Goal: Task Accomplishment & Management: Complete application form

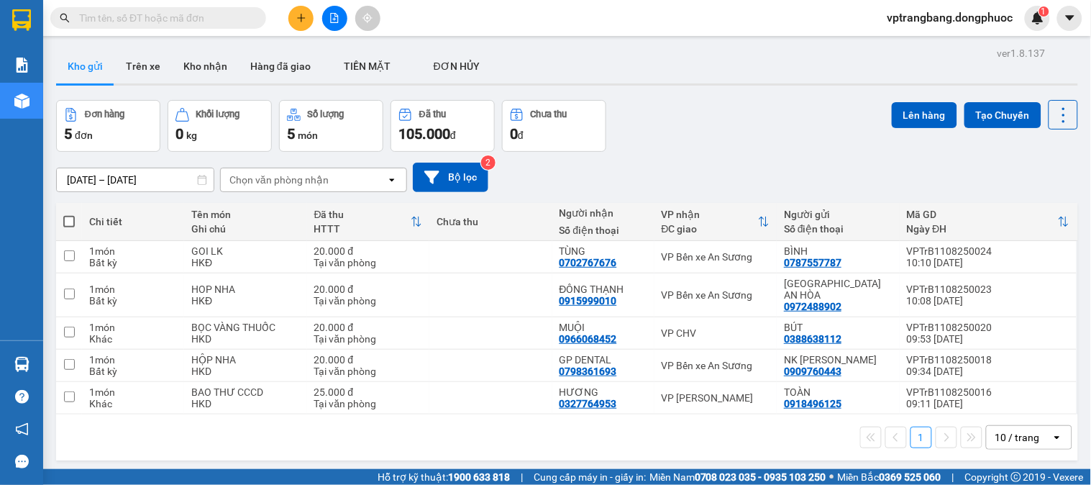
click at [211, 19] on input "text" at bounding box center [164, 18] width 170 height 16
paste input "VPTrB1108250015"
type input "VPTrB1108250015"
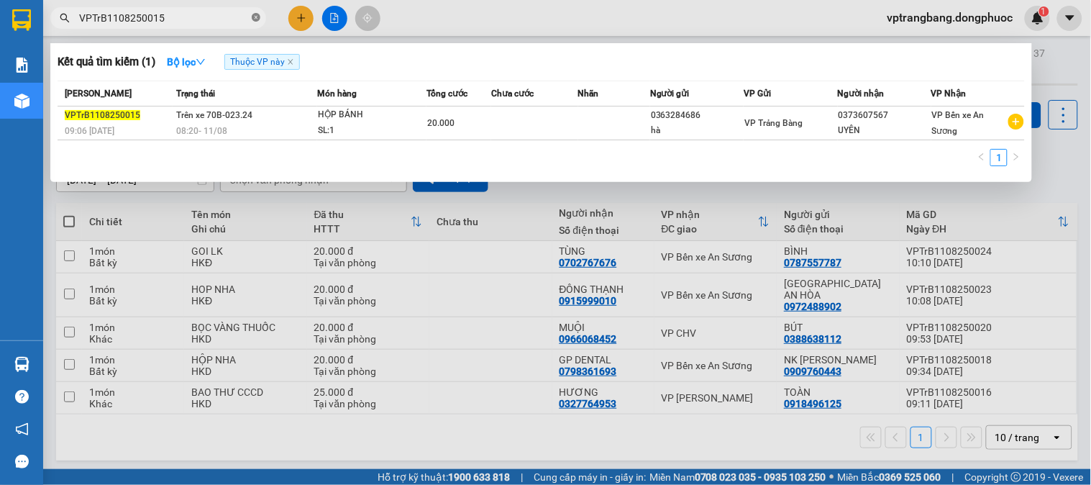
click at [254, 12] on span at bounding box center [256, 19] width 9 height 14
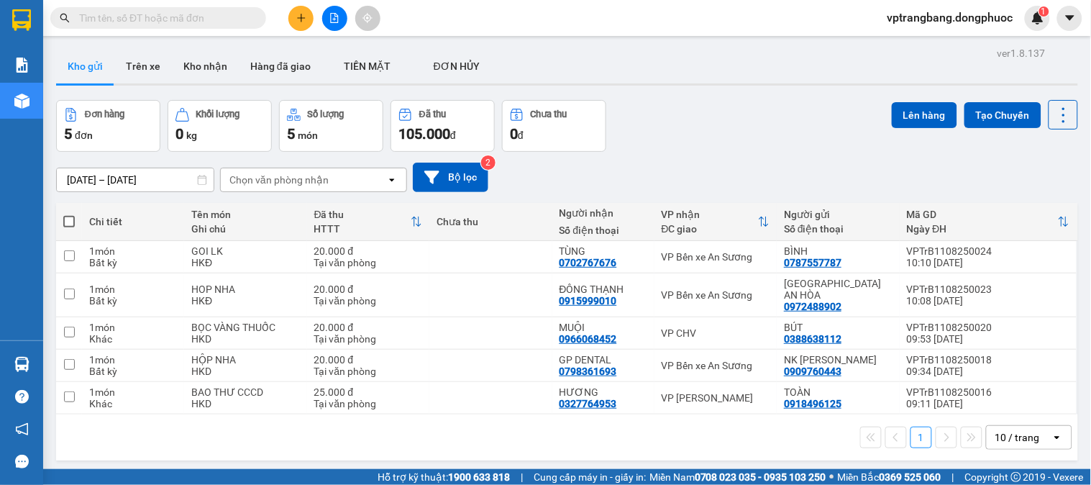
click at [204, 15] on input "text" at bounding box center [164, 18] width 170 height 16
paste input "VPTrB1108250002"
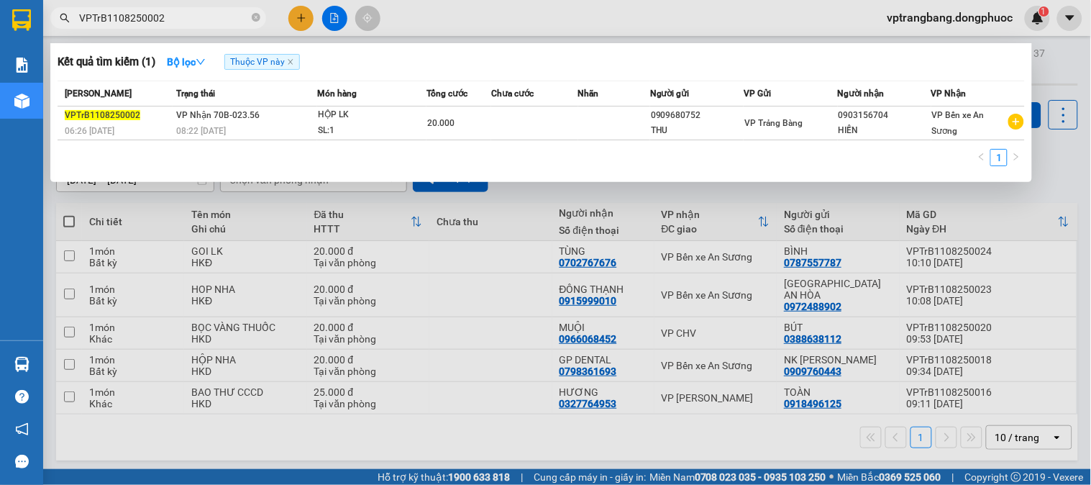
type input "VPTrB1108250002"
click at [255, 16] on icon "close-circle" at bounding box center [256, 17] width 9 height 9
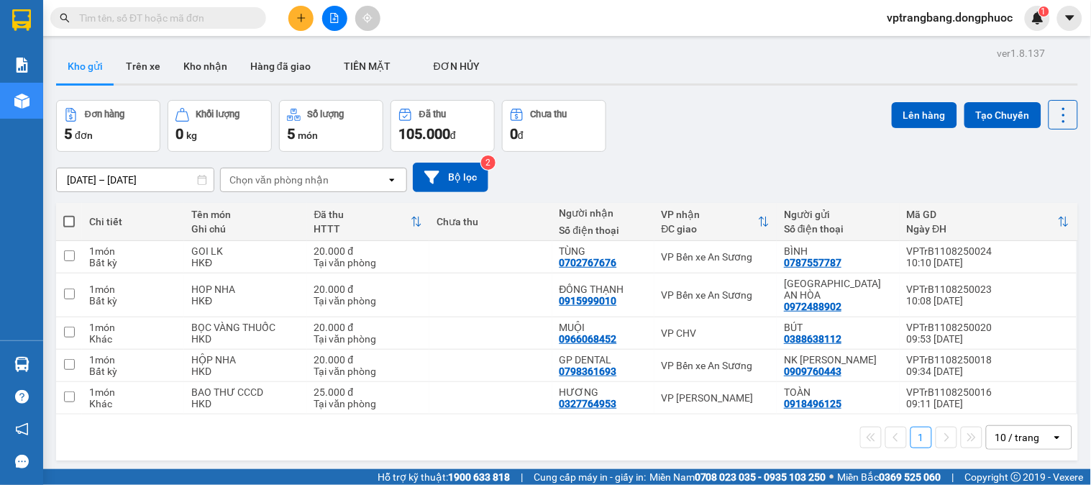
click at [144, 16] on input "text" at bounding box center [164, 18] width 170 height 16
paste input "VPTrB1108250005"
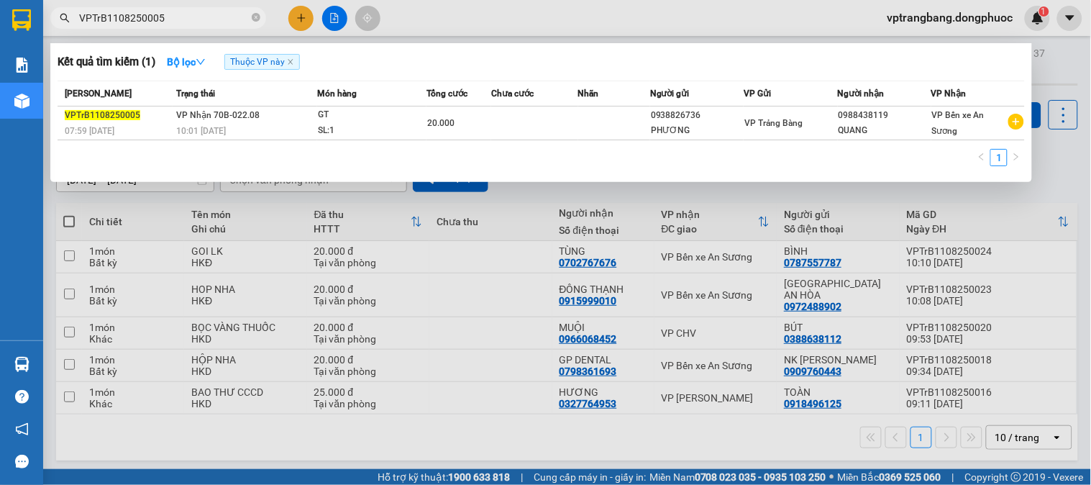
type input "VPTrB1108250005"
click at [478, 450] on div at bounding box center [545, 242] width 1091 height 485
click at [253, 23] on span at bounding box center [256, 19] width 9 height 14
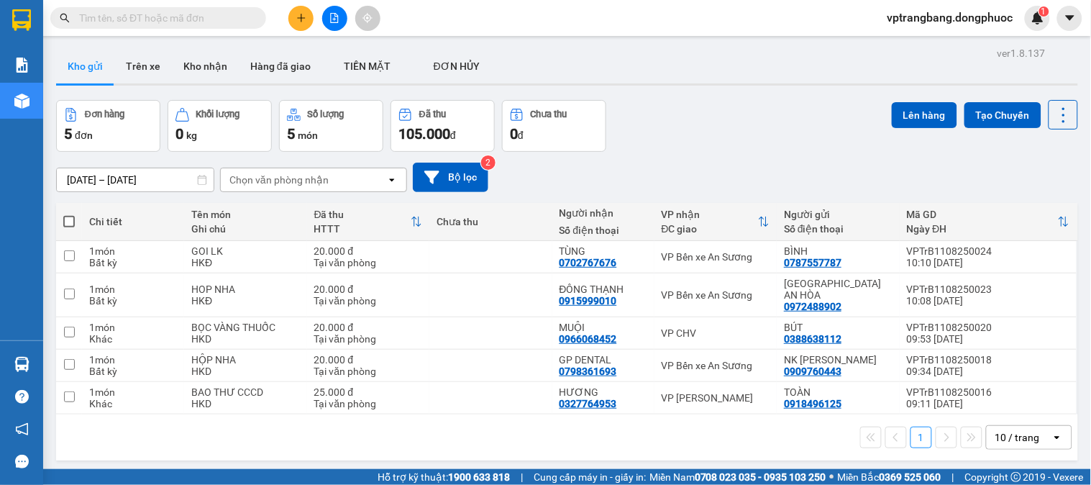
click at [203, 16] on input "text" at bounding box center [164, 18] width 170 height 16
paste input "VPTrB1108250008"
type input "VPTrB1108250008"
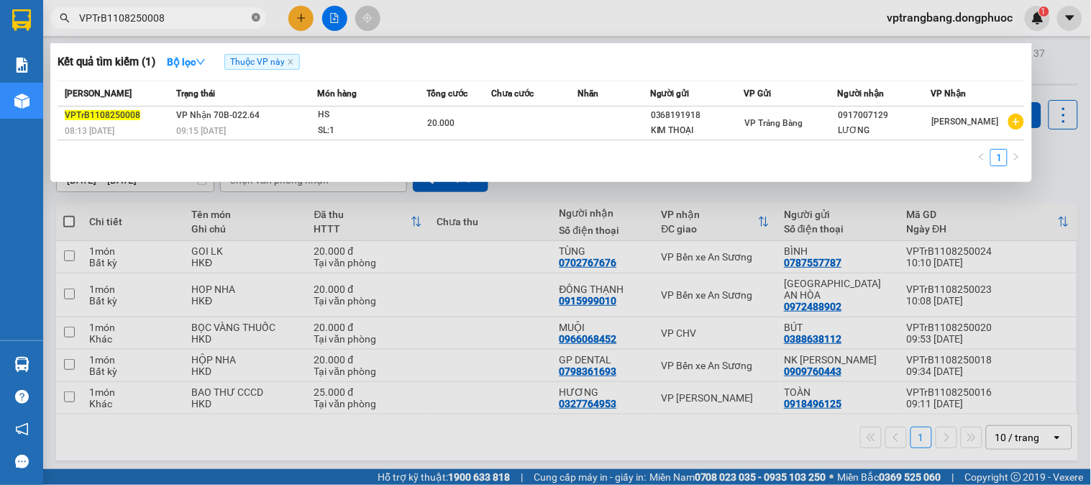
click at [255, 18] on icon "close-circle" at bounding box center [256, 17] width 9 height 9
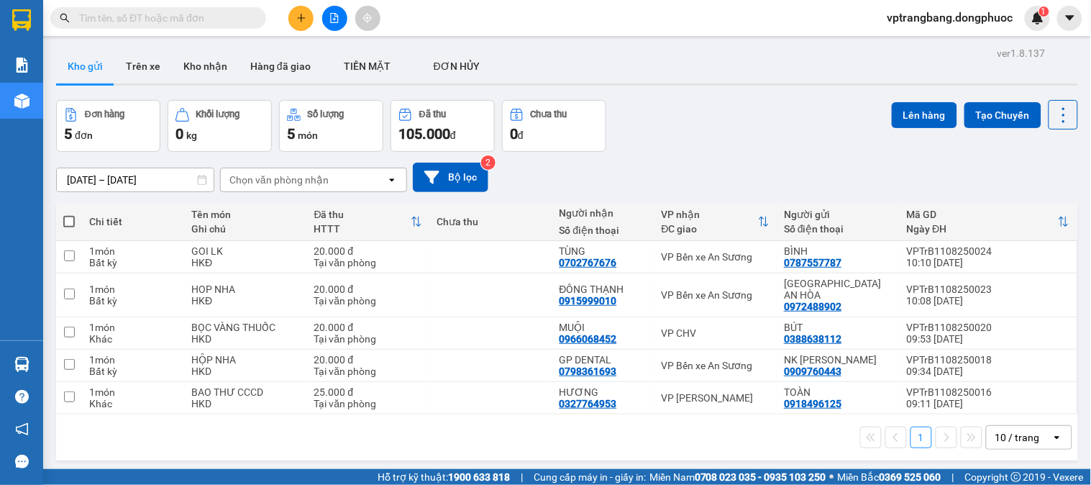
paste input "VPTrB1108250017"
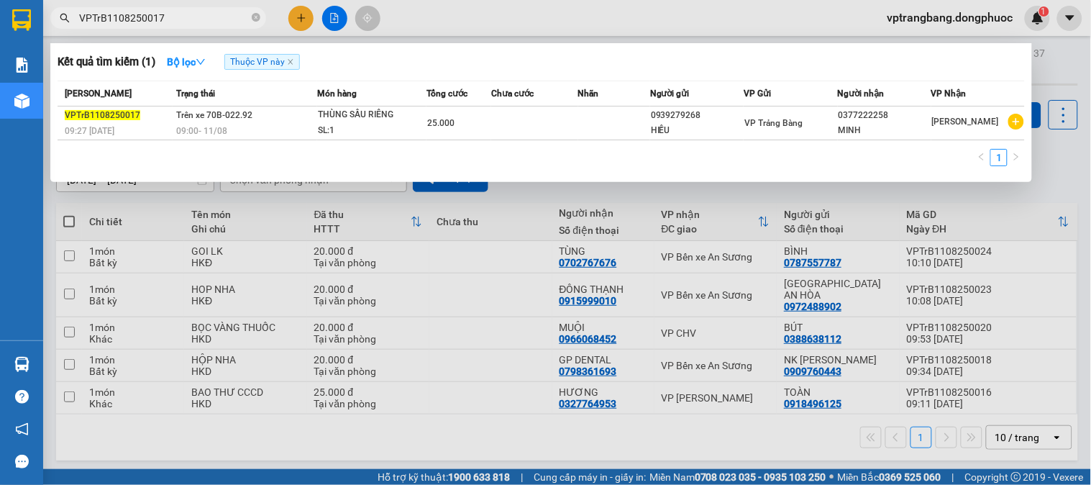
type input "VPTrB1108250017"
click at [254, 10] on span at bounding box center [256, 18] width 9 height 16
click at [250, 15] on span "VPTrB1108250017" at bounding box center [158, 18] width 216 height 22
click at [254, 22] on span at bounding box center [256, 19] width 9 height 14
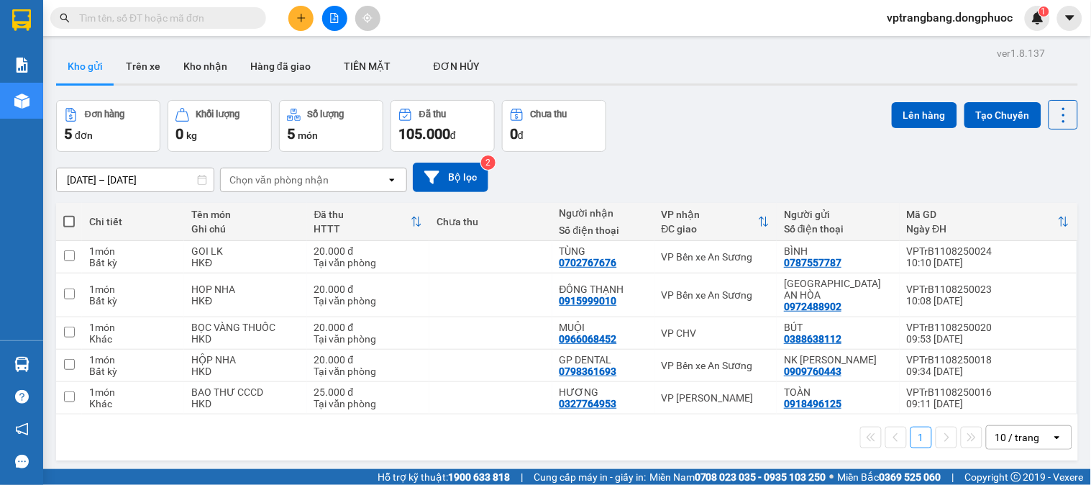
paste input "VPTrB1108250021"
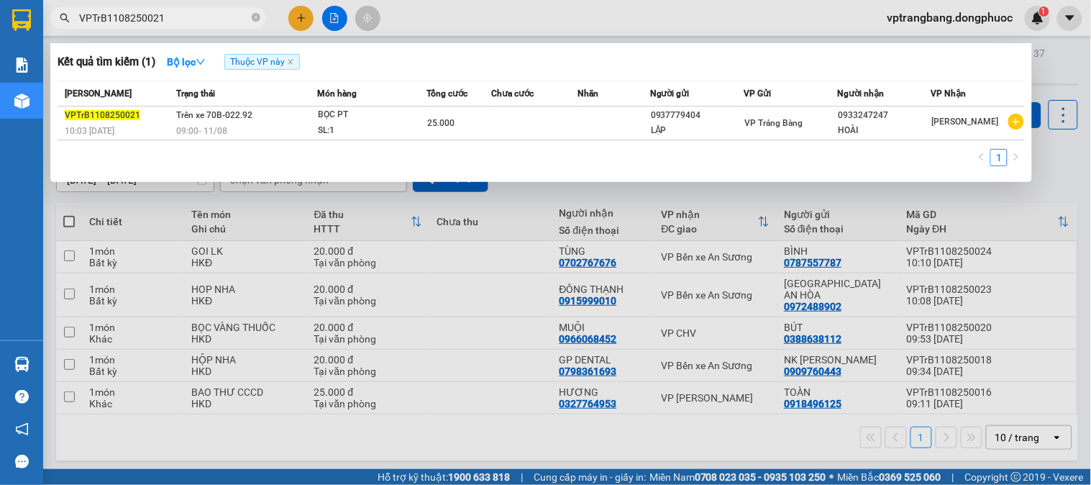
type input "VPTrB1108250021"
click at [257, 16] on icon "close-circle" at bounding box center [256, 17] width 9 height 9
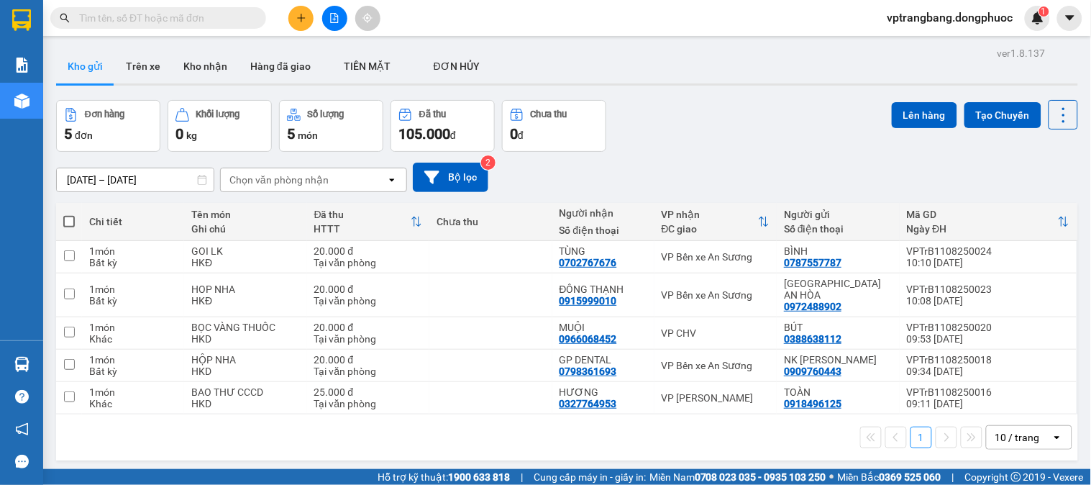
paste input "VPTrB1108250015"
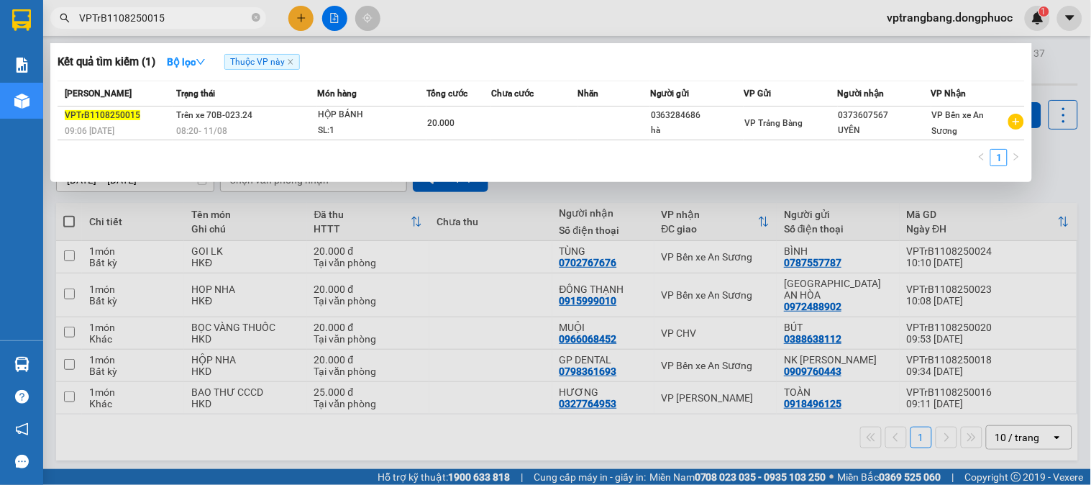
type input "VPTrB1108250015"
click at [255, 17] on icon "close-circle" at bounding box center [256, 17] width 9 height 9
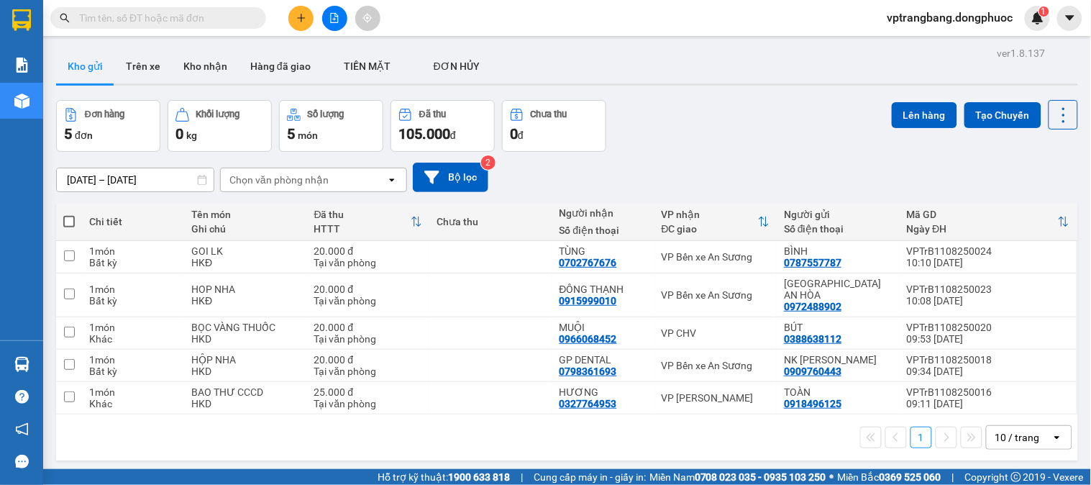
paste input "VPTrB1108250020"
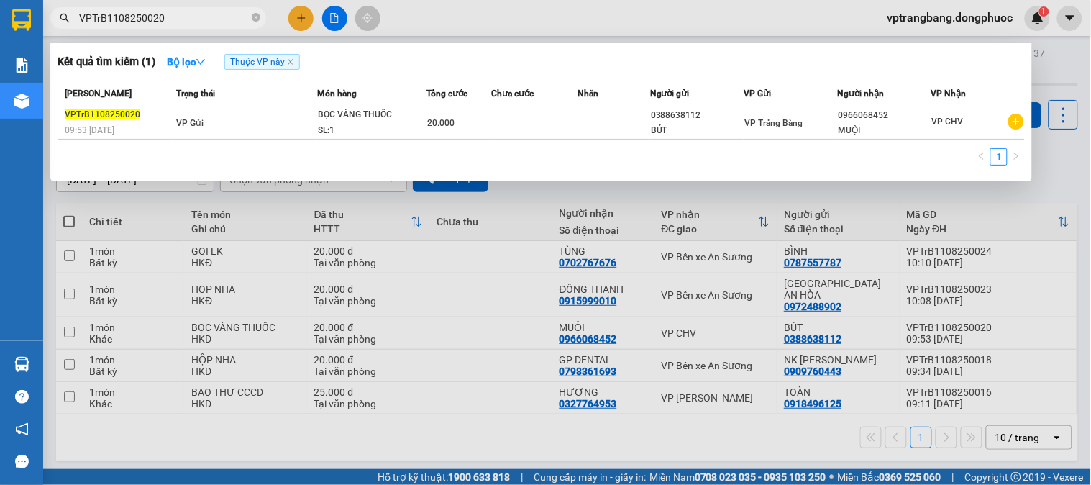
type input "VPTrB1108250020"
click at [253, 15] on icon "close-circle" at bounding box center [256, 17] width 9 height 9
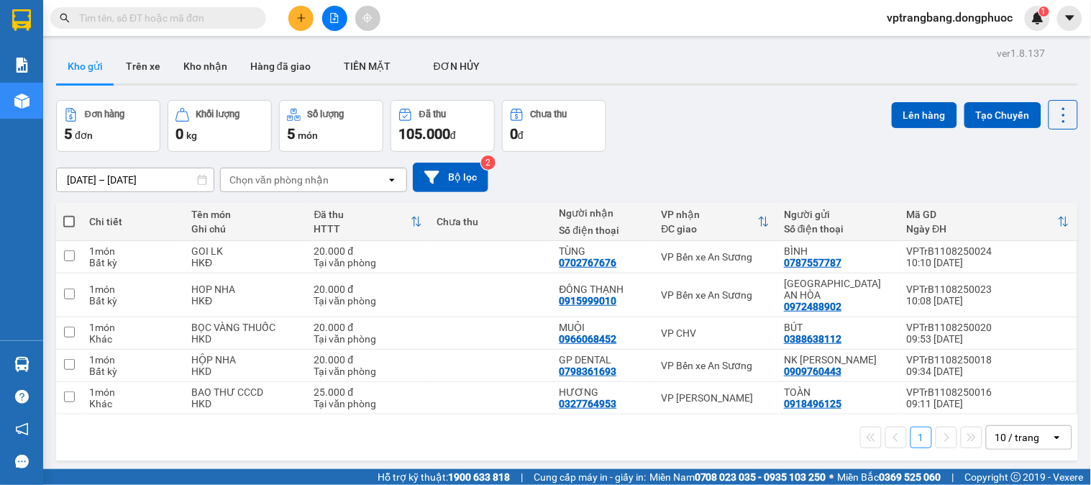
paste input "VPTrB1108250016"
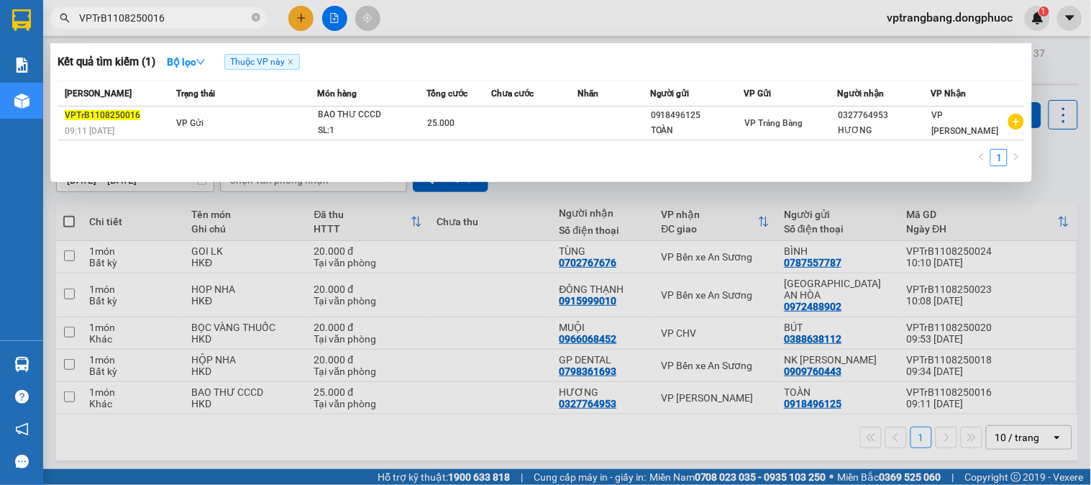
type input "VPTrB1108250016"
click at [254, 22] on icon "close-circle" at bounding box center [256, 17] width 9 height 9
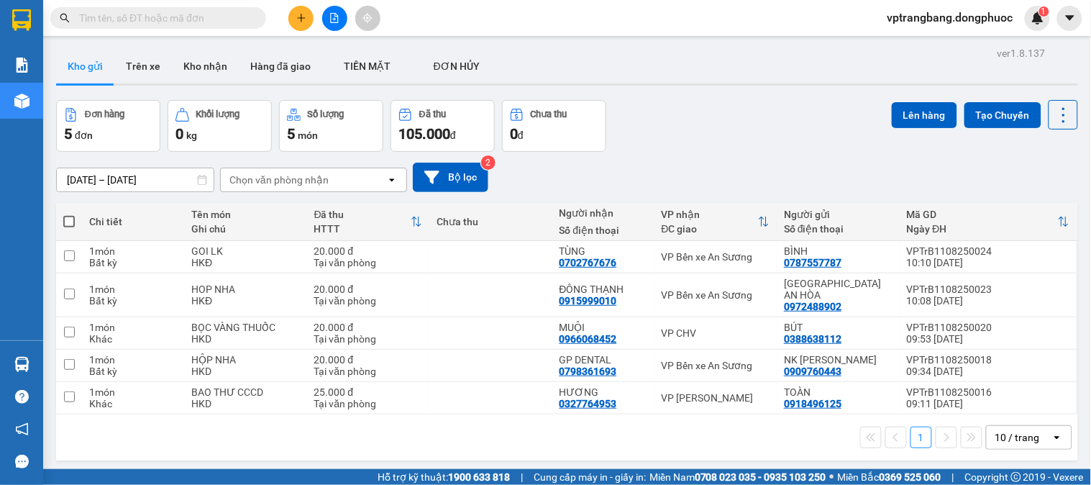
click at [219, 15] on input "text" at bounding box center [164, 18] width 170 height 16
paste input "VPTrB1108250019"
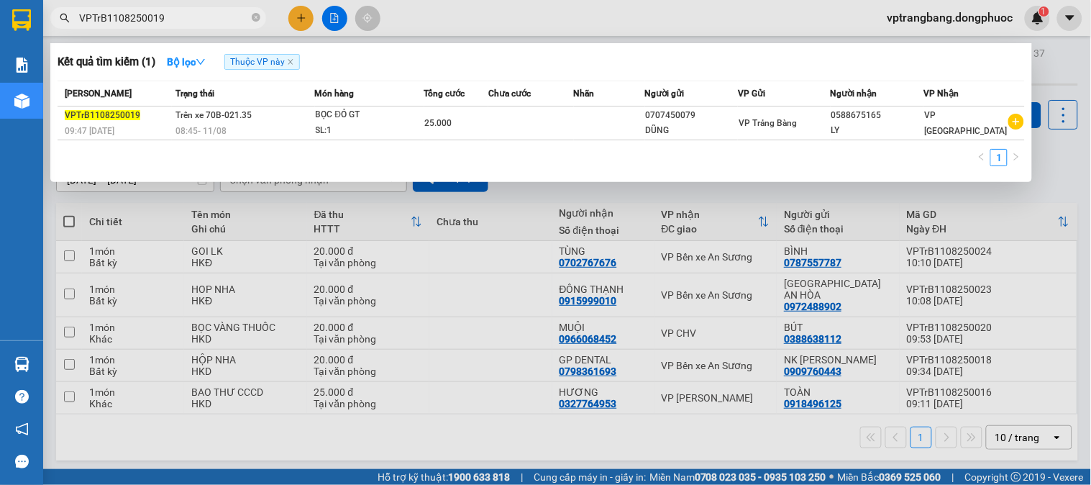
type input "VPTrB1108250019"
click at [256, 18] on icon "close-circle" at bounding box center [256, 17] width 9 height 9
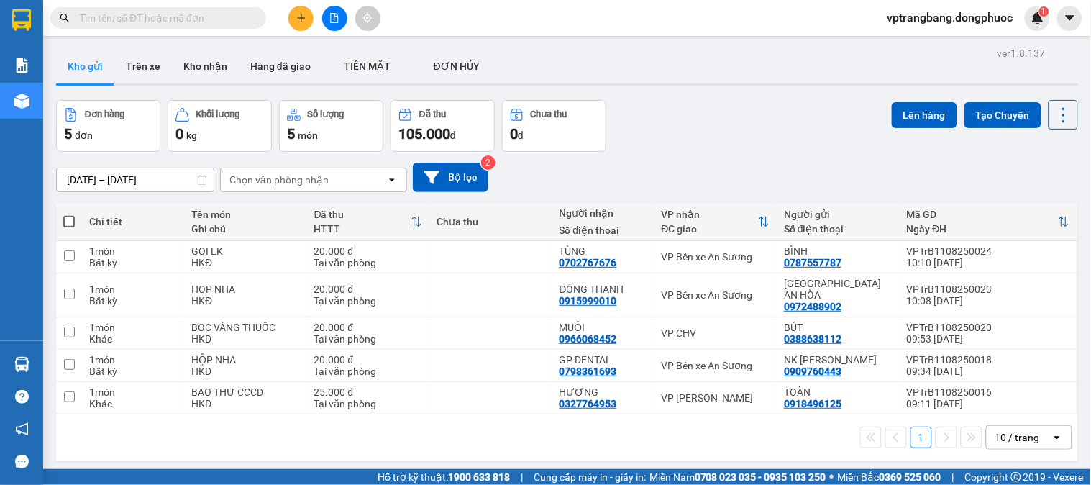
paste input "VPTrB1108250013"
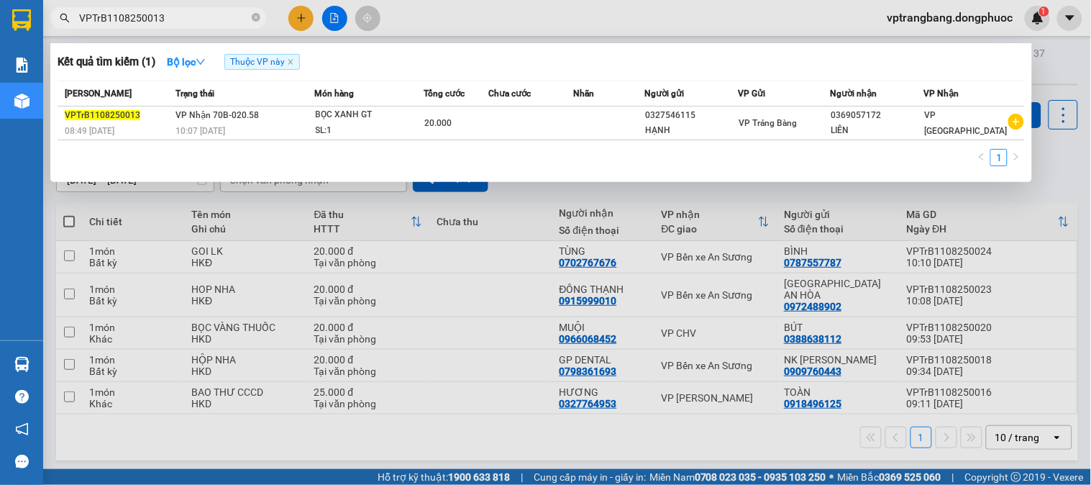
type input "VPTrB1108250013"
click at [253, 17] on icon "close-circle" at bounding box center [256, 17] width 9 height 9
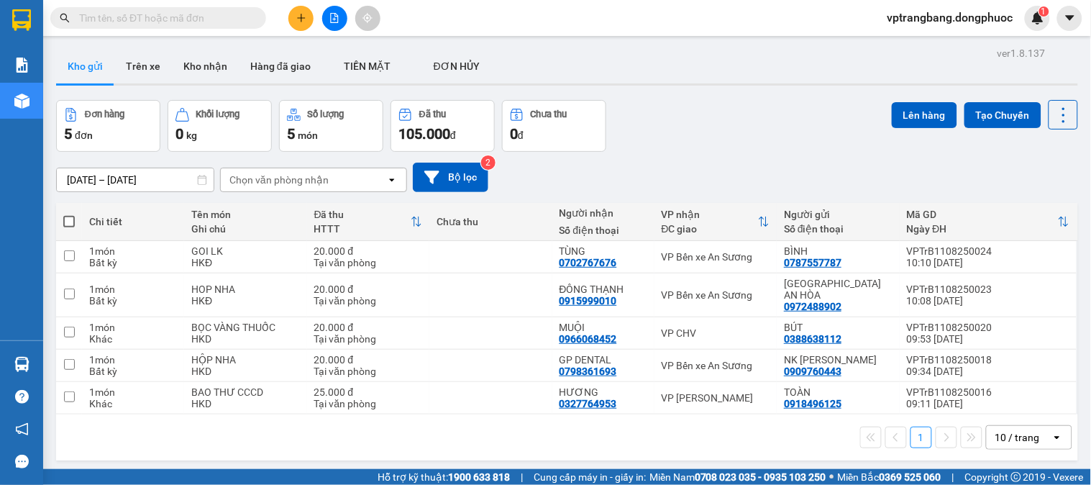
paste input "VPTrB1108250003"
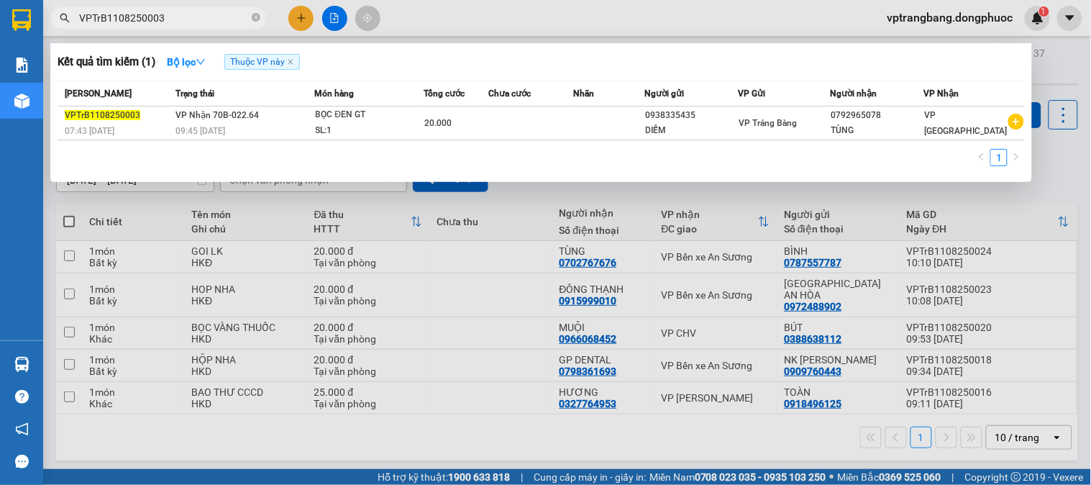
type input "VPTrB1108250003"
click at [255, 14] on icon "close-circle" at bounding box center [256, 17] width 9 height 9
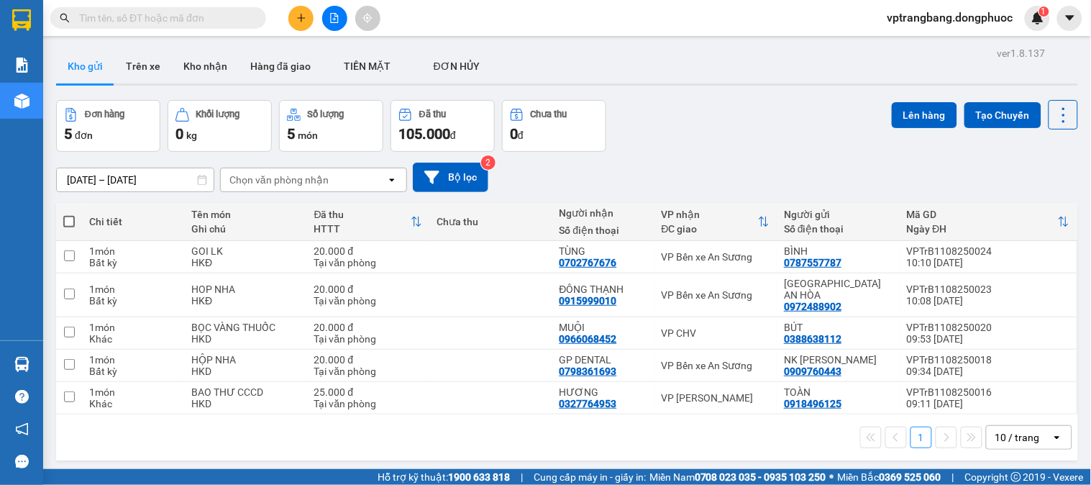
paste input "VPTrB1108250022"
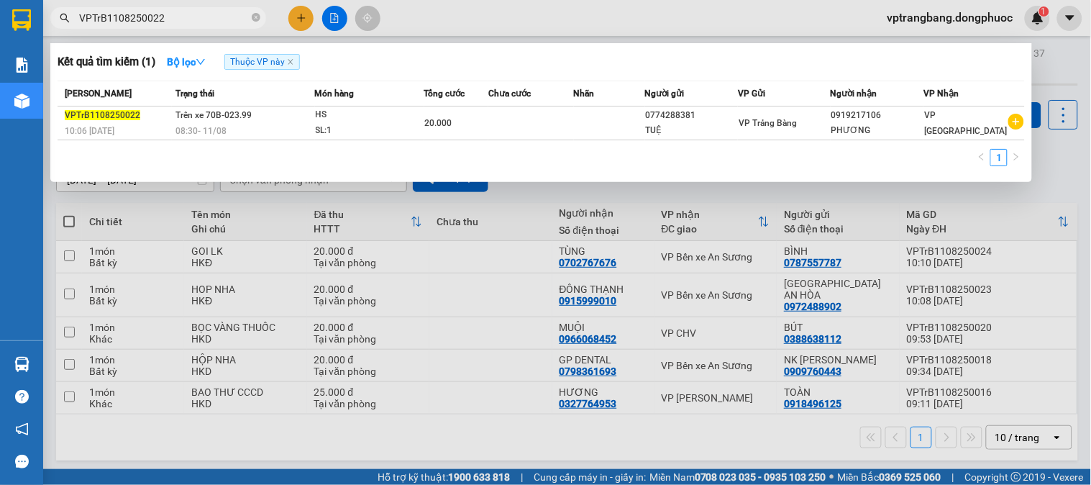
type input "VPTrB1108250022"
click at [259, 15] on icon "close-circle" at bounding box center [256, 17] width 9 height 9
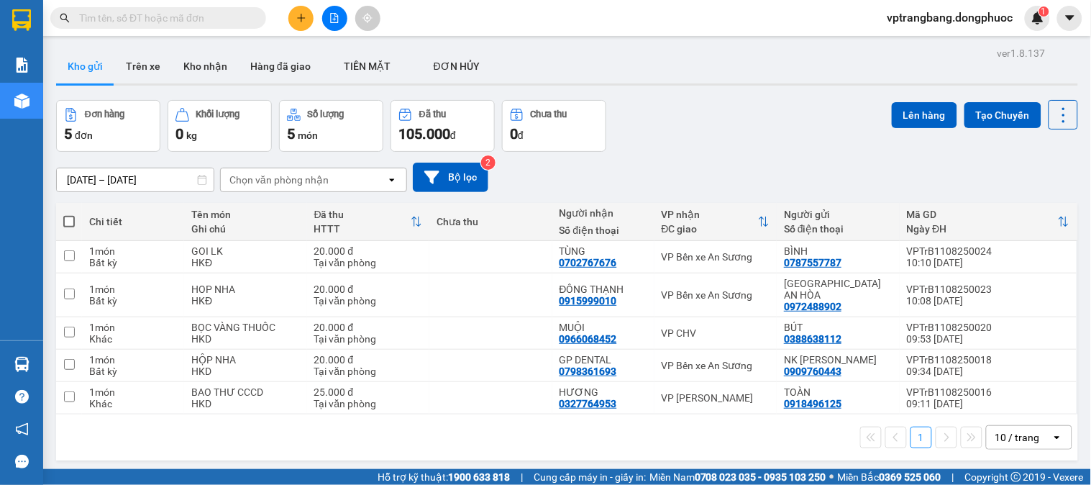
paste input "VPTrB1108250010"
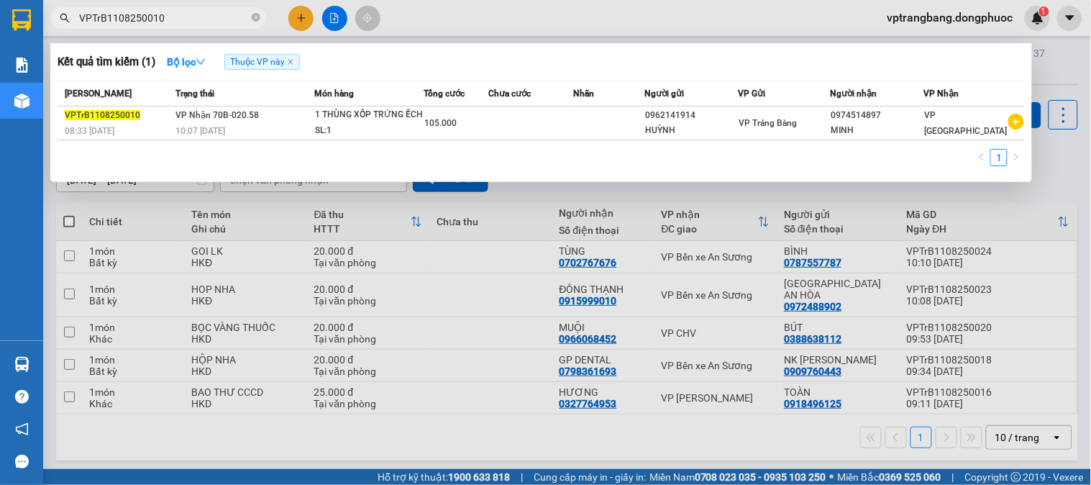
type input "VPTrB1108250010"
click at [255, 17] on icon "close-circle" at bounding box center [256, 17] width 9 height 9
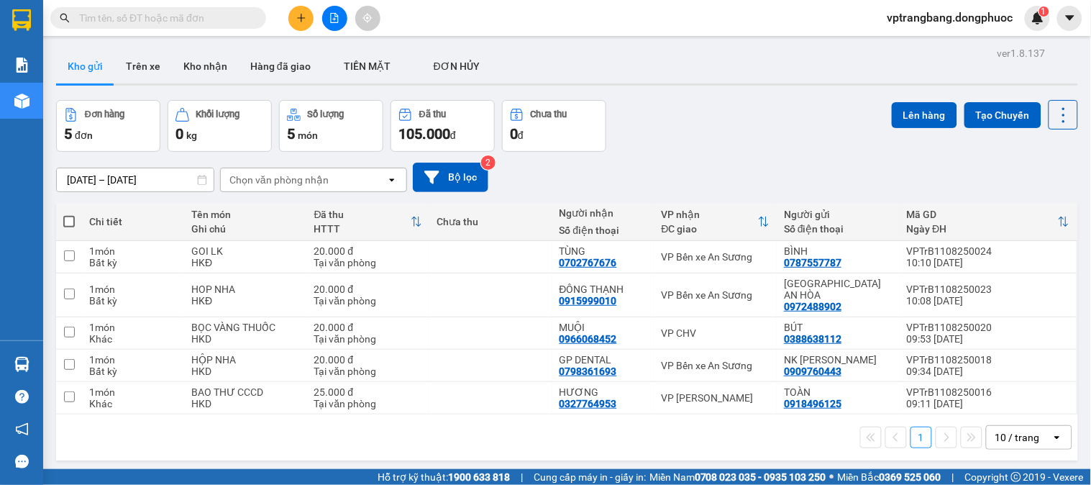
paste input "VPTrB1108250001"
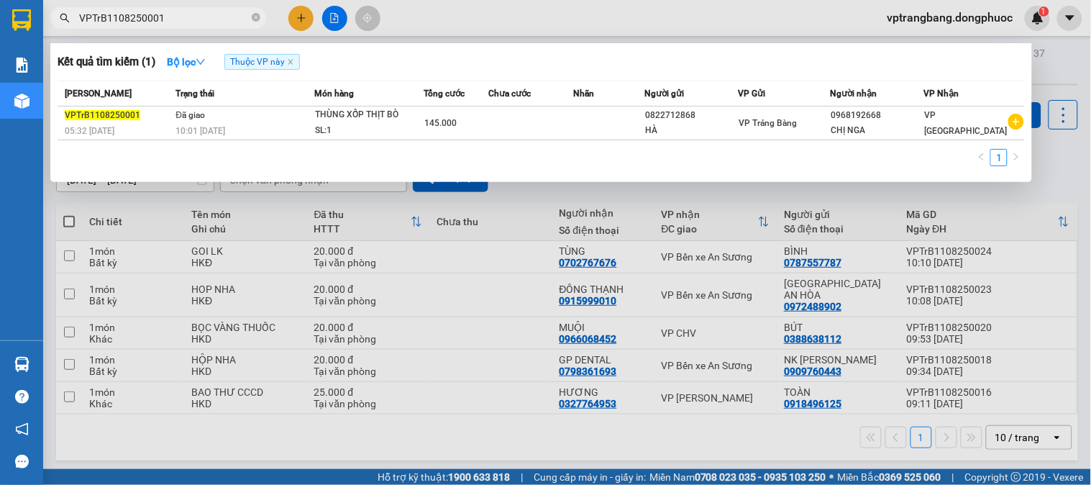
type input "VPTrB1108250001"
click at [286, 448] on div at bounding box center [545, 242] width 1091 height 485
click at [253, 17] on icon "close-circle" at bounding box center [256, 17] width 9 height 9
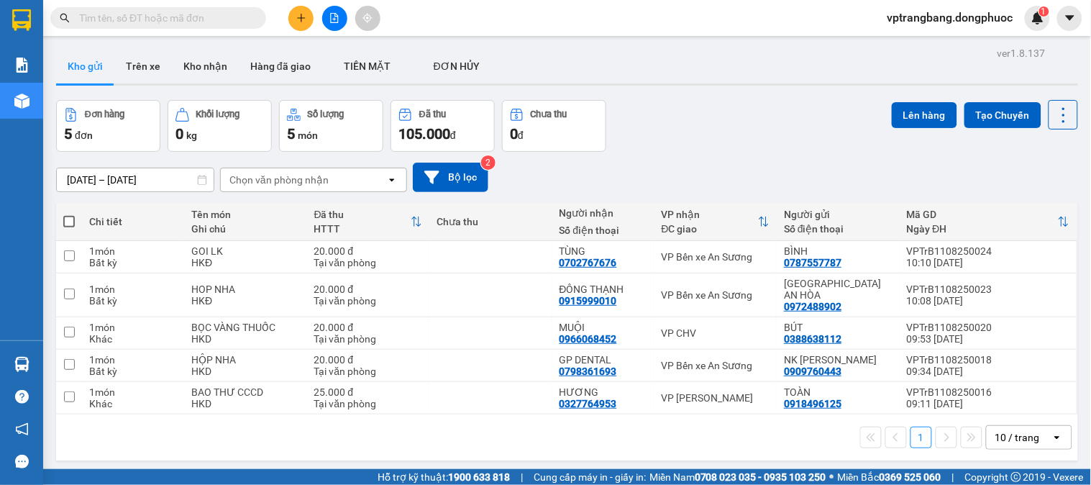
drag, startPoint x: 142, startPoint y: 7, endPoint x: 70, endPoint y: 15, distance: 72.4
click at [70, 15] on span at bounding box center [158, 18] width 216 height 22
click at [89, 15] on input "text" at bounding box center [164, 18] width 170 height 16
paste input "VPTrB1108250012"
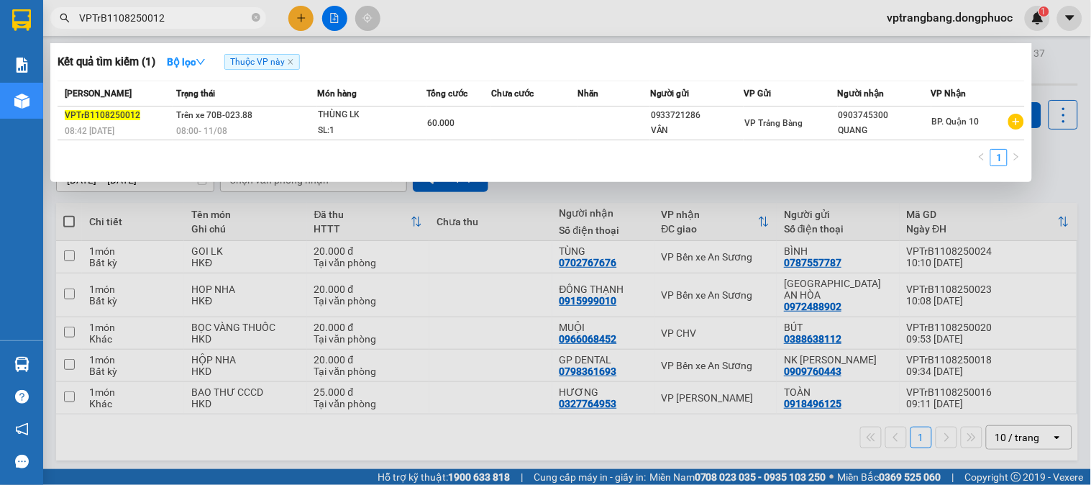
type input "VPTrB1108250012"
click at [258, 17] on icon "close-circle" at bounding box center [256, 17] width 9 height 9
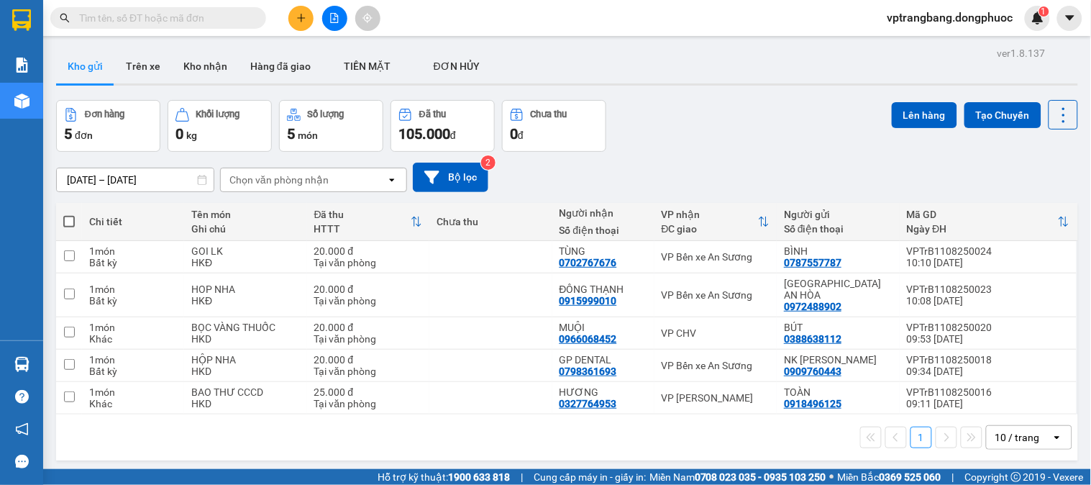
paste input "VPTrB1108250014"
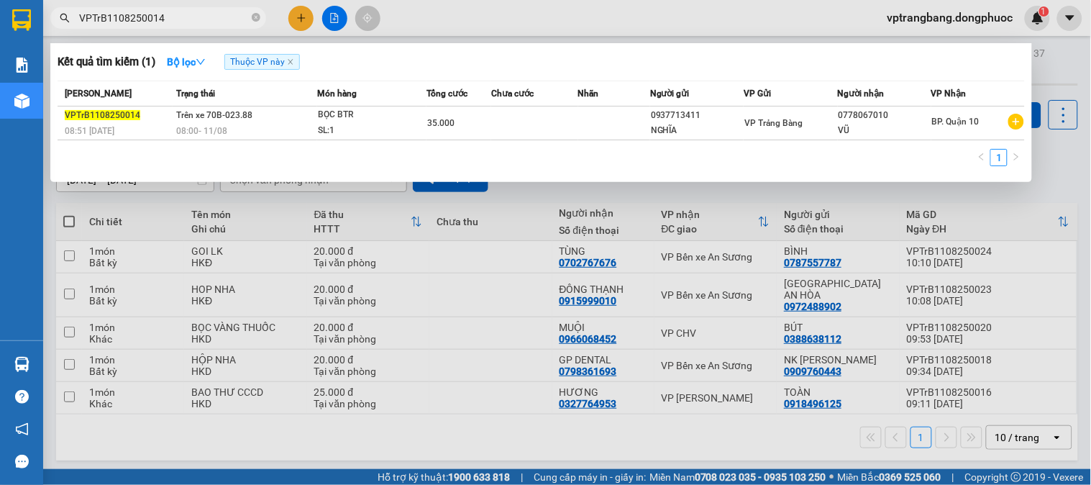
type input "VPTrB1108250014"
click at [362, 456] on div at bounding box center [545, 242] width 1091 height 485
click at [259, 22] on icon "close-circle" at bounding box center [256, 17] width 9 height 9
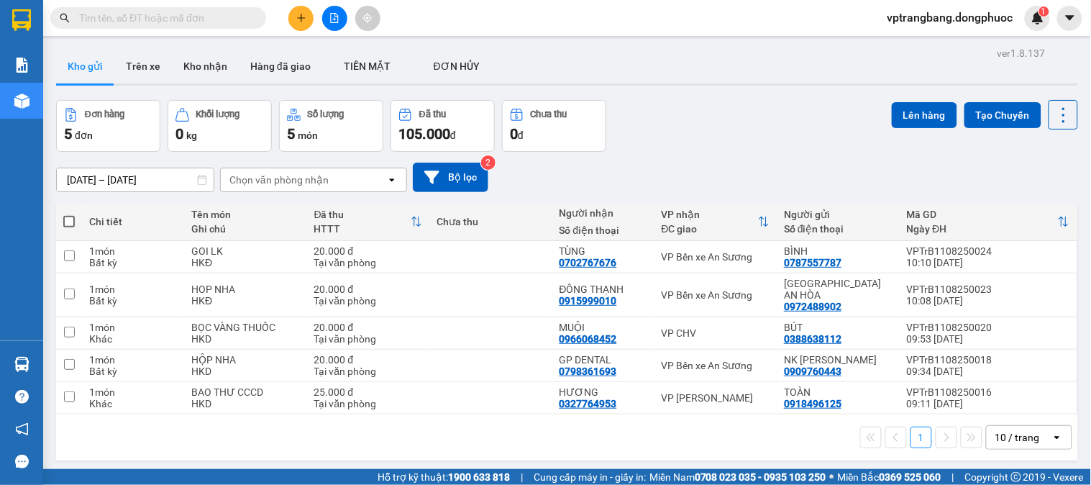
paste input "VPTrB1108250015"
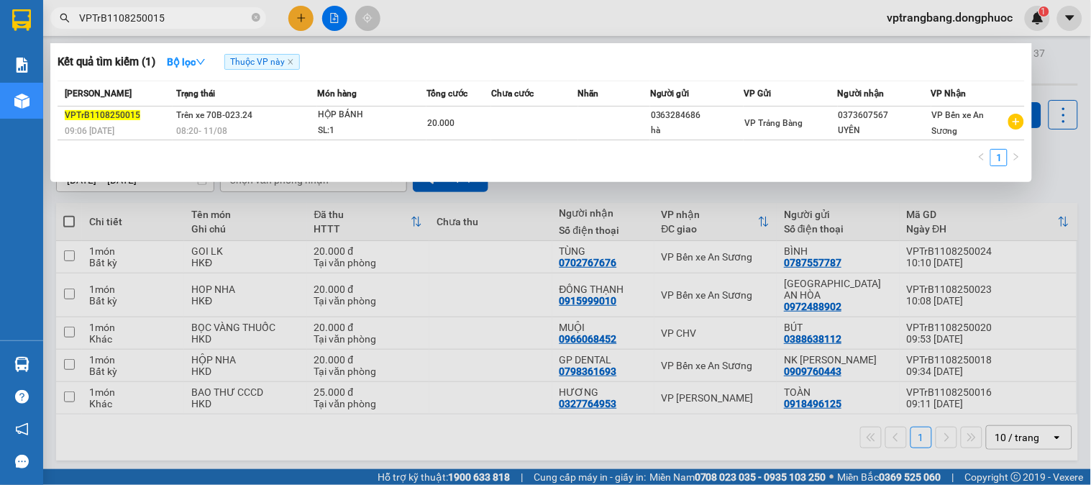
type input "VPTrB1108250015"
click at [259, 16] on icon "close-circle" at bounding box center [256, 17] width 9 height 9
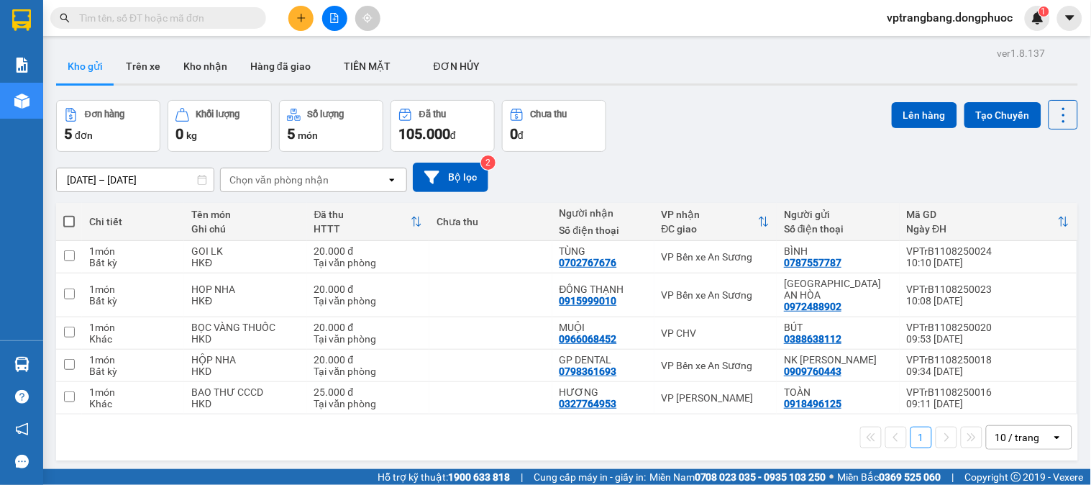
paste input "VPTrB1108250002"
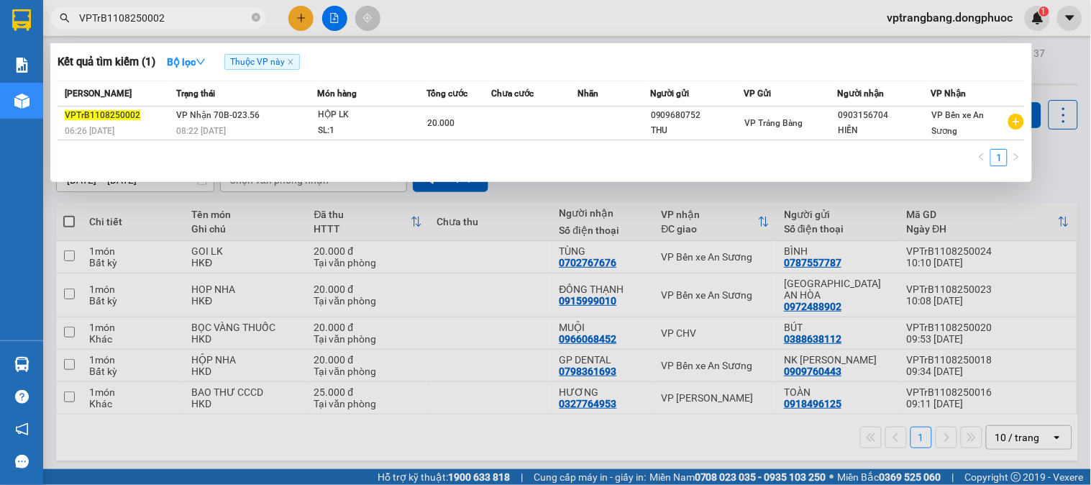
type input "VPTrB1108250002"
click at [253, 15] on icon "close-circle" at bounding box center [256, 17] width 9 height 9
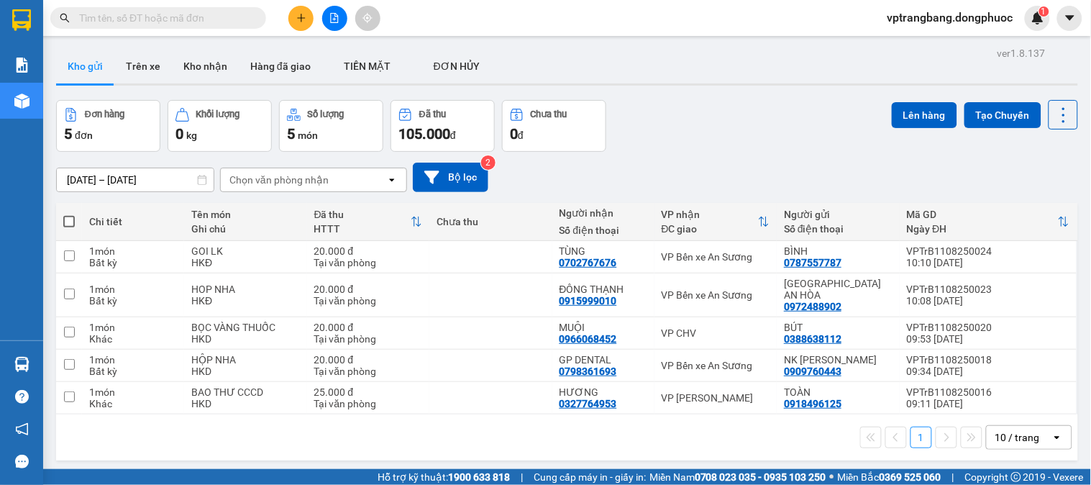
paste input "VPTrB1108250005"
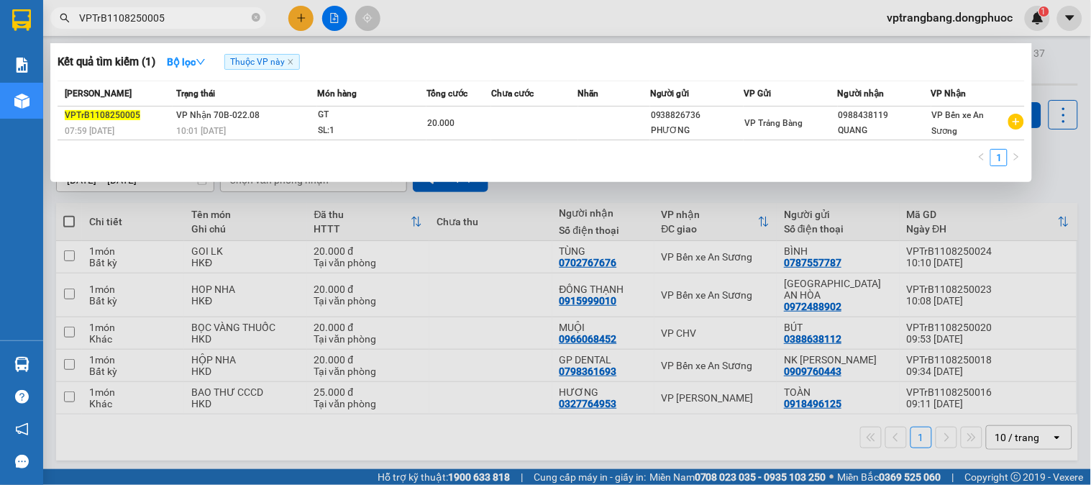
type input "VPTrB1108250005"
click at [256, 17] on icon "close-circle" at bounding box center [256, 17] width 9 height 9
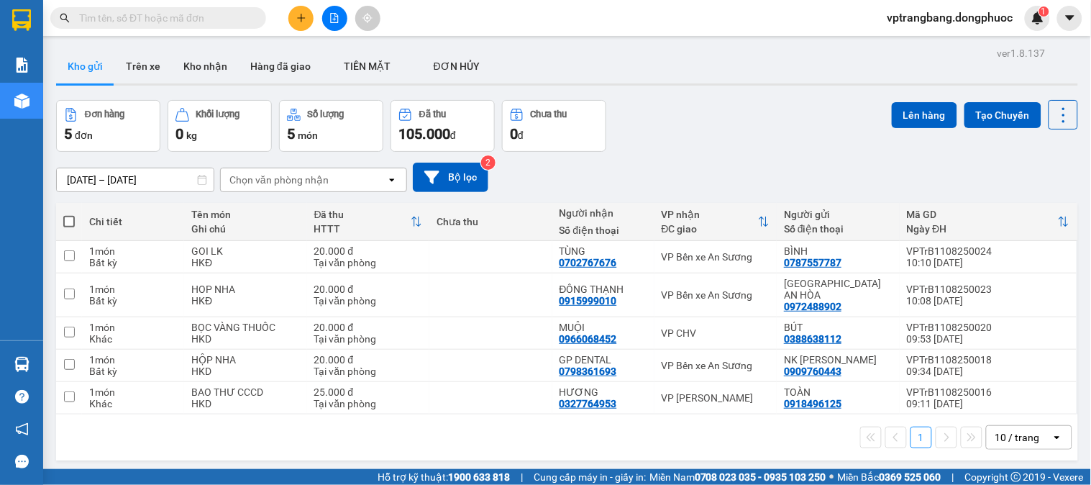
paste input "VPTrB1108250019"
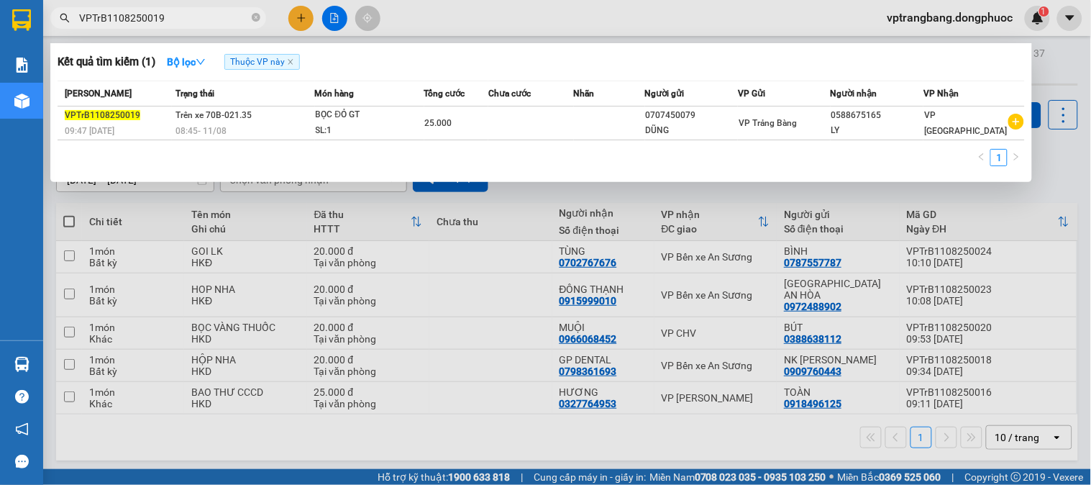
type input "VPTrB1108250019"
click at [599, 442] on div at bounding box center [545, 242] width 1091 height 485
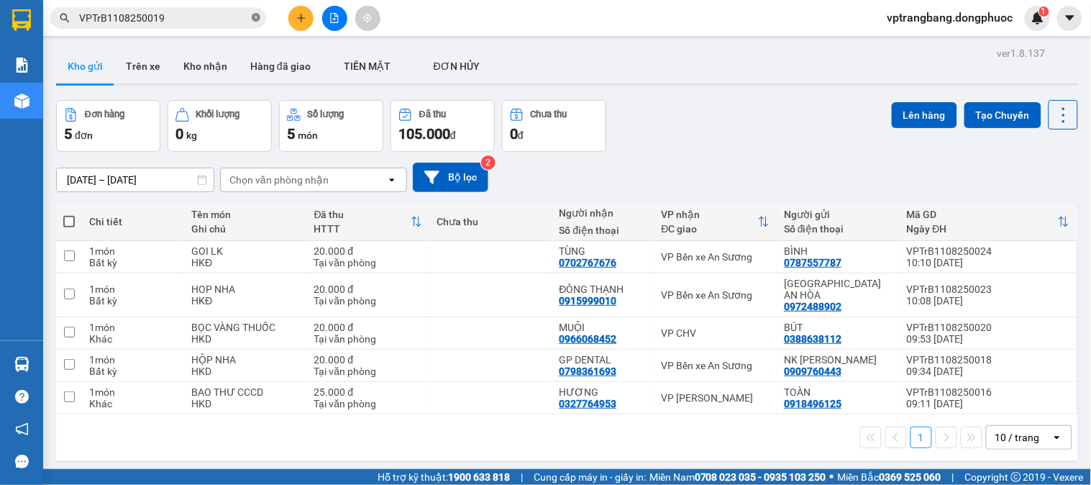
click at [254, 15] on icon "close-circle" at bounding box center [256, 17] width 9 height 9
paste input "VPTrB1108250007"
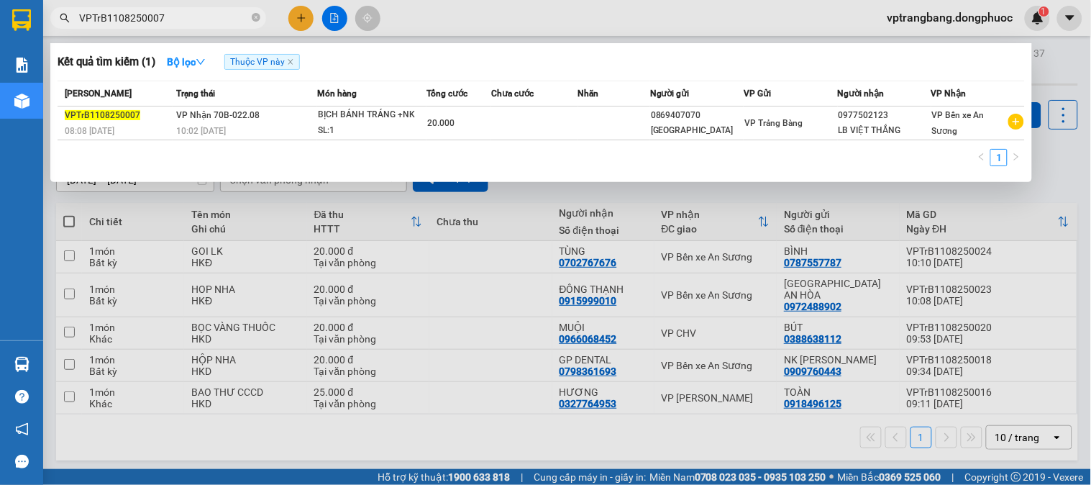
type input "VPTrB1108250007"
click at [209, 22] on input "VPTrB1108250007" at bounding box center [164, 18] width 170 height 16
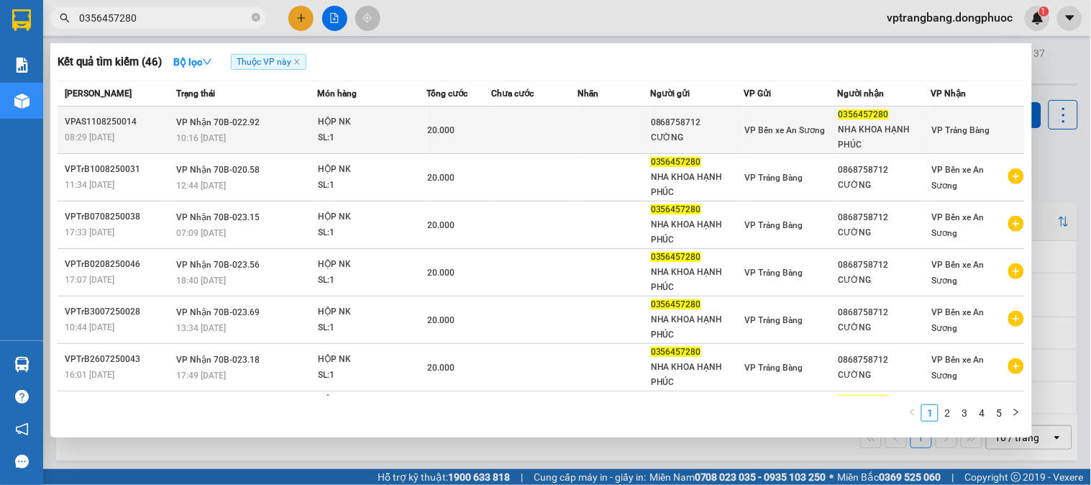
type input "0356457280"
click at [457, 125] on div "20.000" at bounding box center [458, 130] width 63 height 16
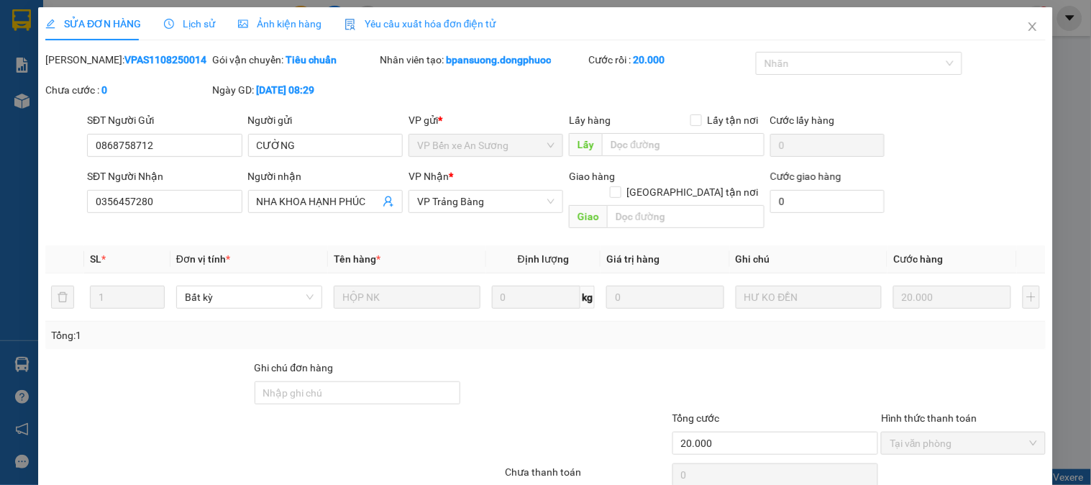
type input "0868758712"
type input "CƯỜNG"
type input "0356457280"
type input "NHA KHOA HẠNH PHÚC"
type input "20.000"
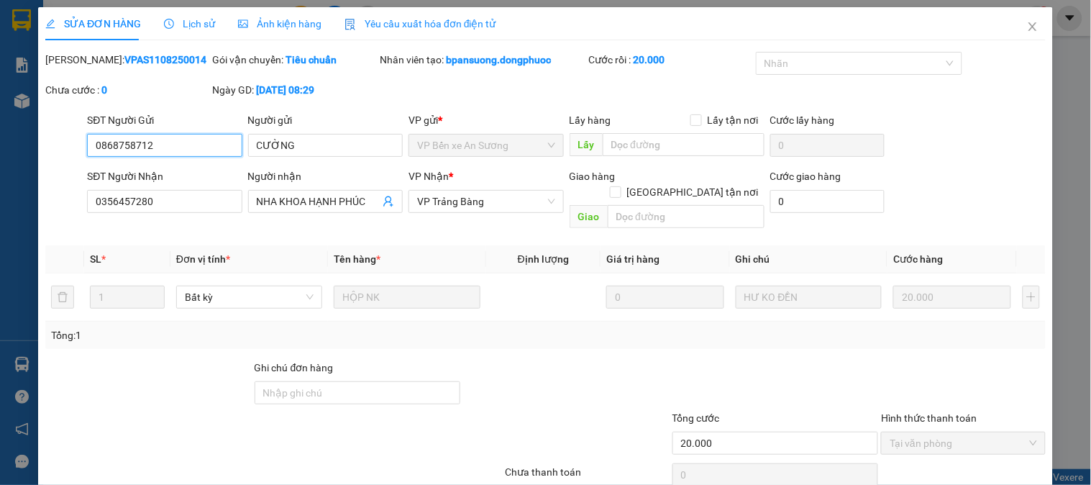
scroll to position [50, 0]
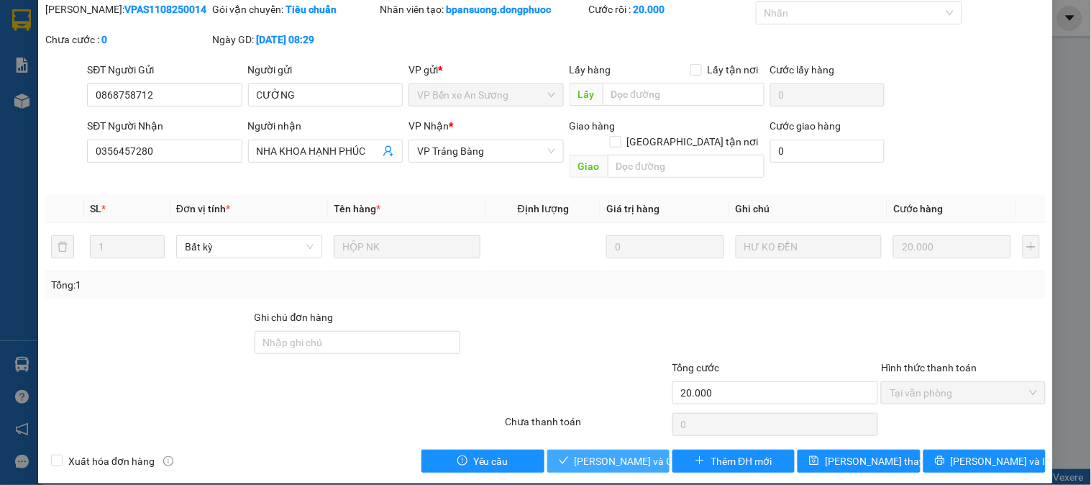
click at [584, 453] on span "[PERSON_NAME] và Giao hàng" at bounding box center [644, 461] width 138 height 16
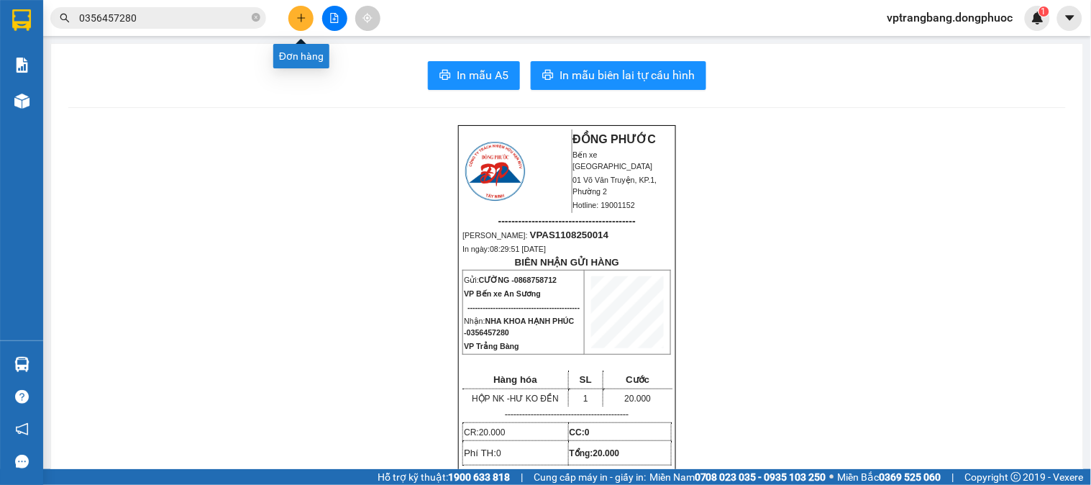
click at [297, 15] on icon "plus" at bounding box center [301, 18] width 10 height 10
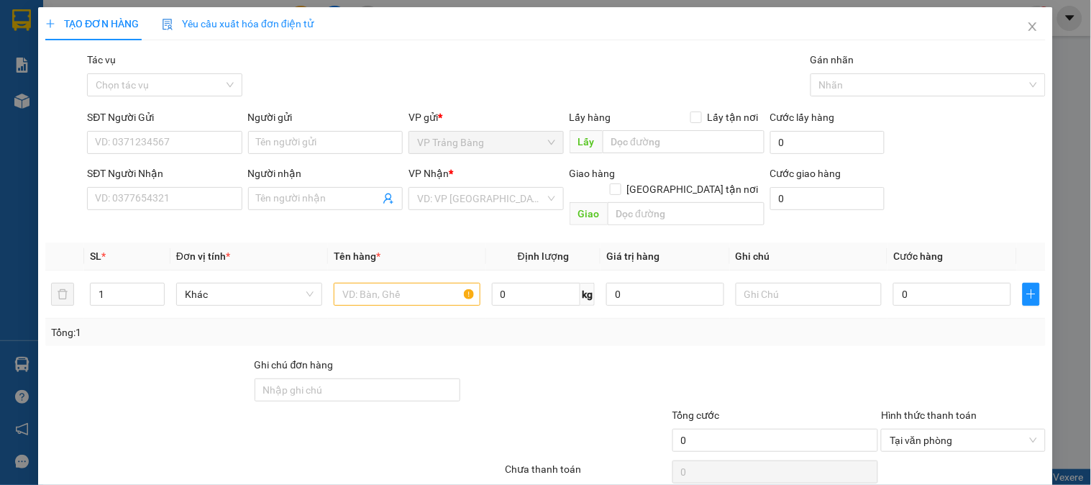
click at [166, 130] on div "SĐT Người Gửi" at bounding box center [164, 120] width 155 height 22
click at [130, 142] on input "SĐT Người Gửi" at bounding box center [164, 142] width 155 height 23
type input "0938850709"
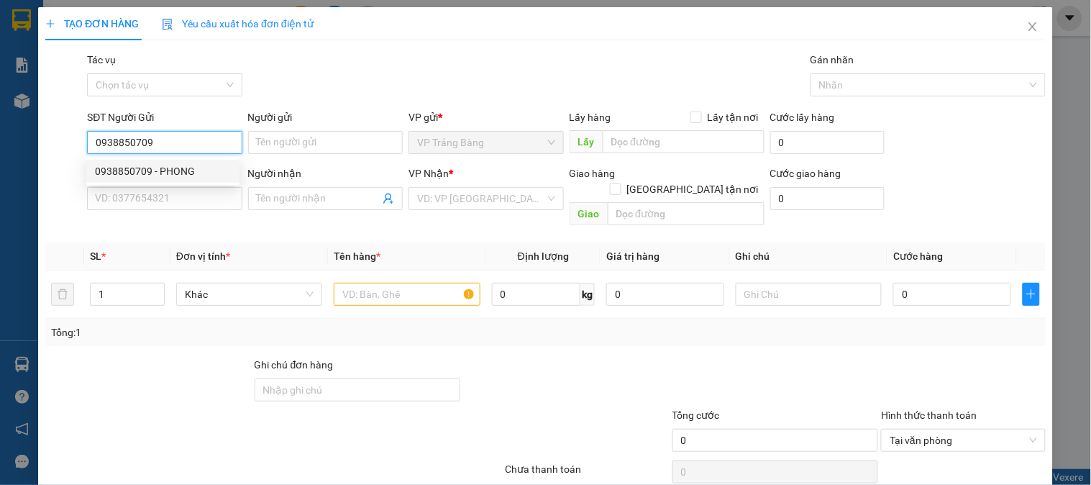
click at [181, 171] on div "0938850709 - PHONG" at bounding box center [163, 171] width 136 height 16
type input "PHONG"
type input "0868758712"
type input "CƯỜNG"
type input "20.000"
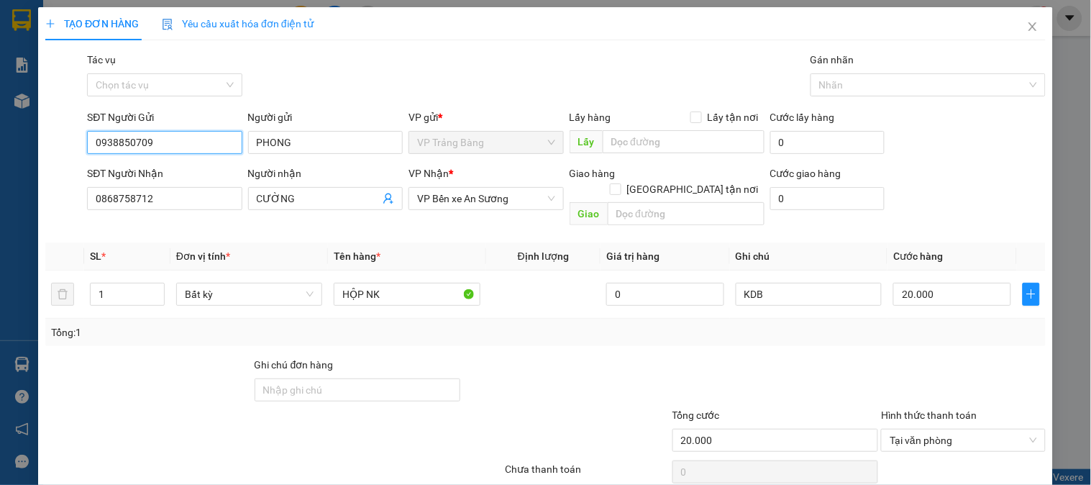
scroll to position [47, 0]
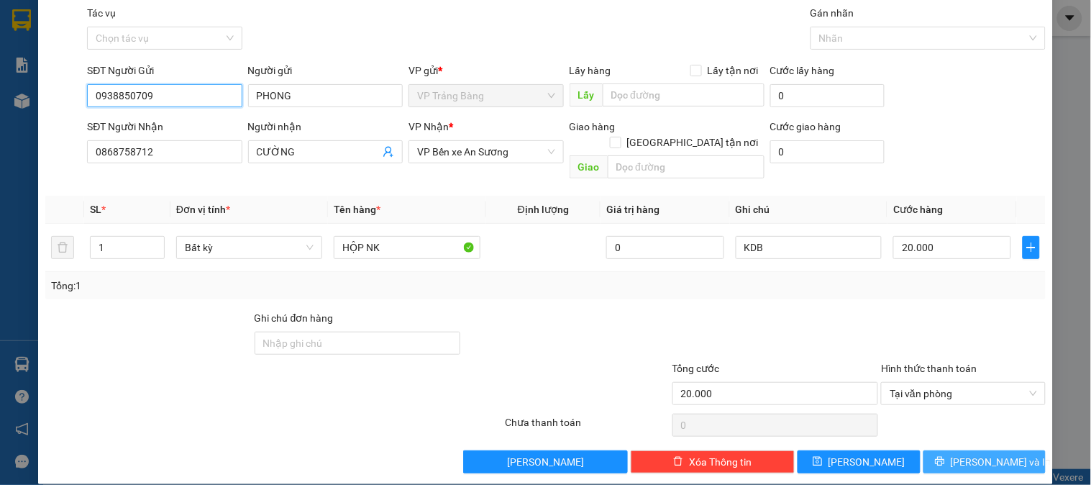
type input "0938850709"
click at [960, 450] on button "[PERSON_NAME] và In" at bounding box center [985, 461] width 122 height 23
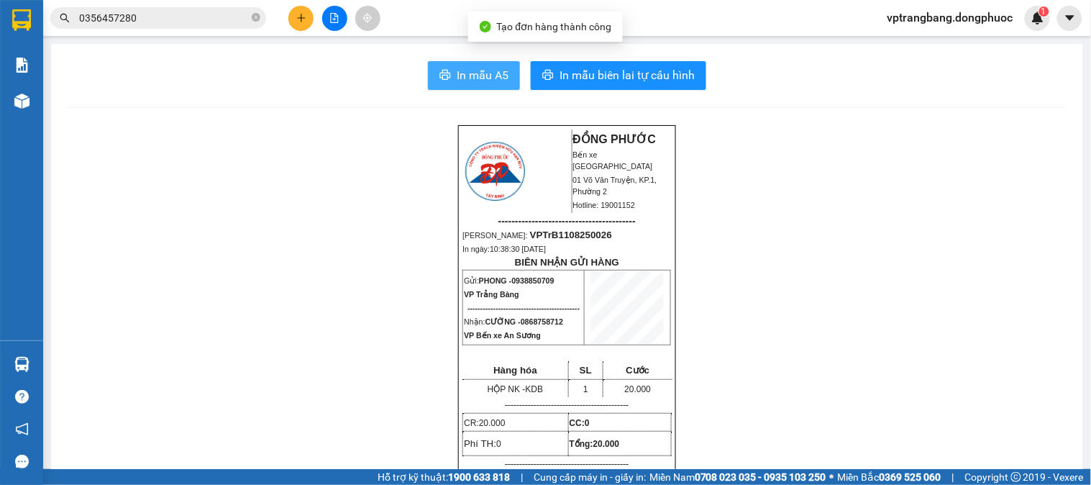
click at [478, 72] on span "In mẫu A5" at bounding box center [483, 75] width 52 height 18
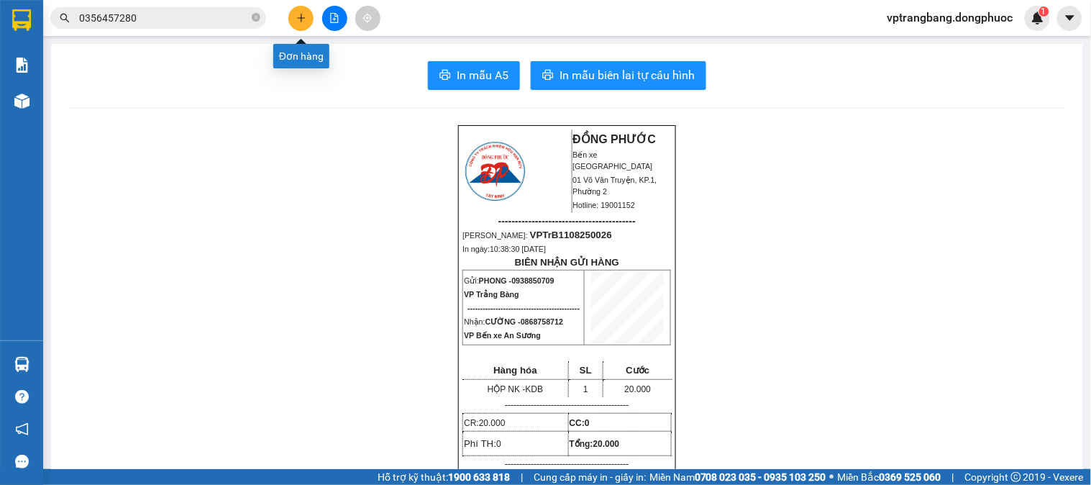
click at [299, 10] on button at bounding box center [301, 18] width 25 height 25
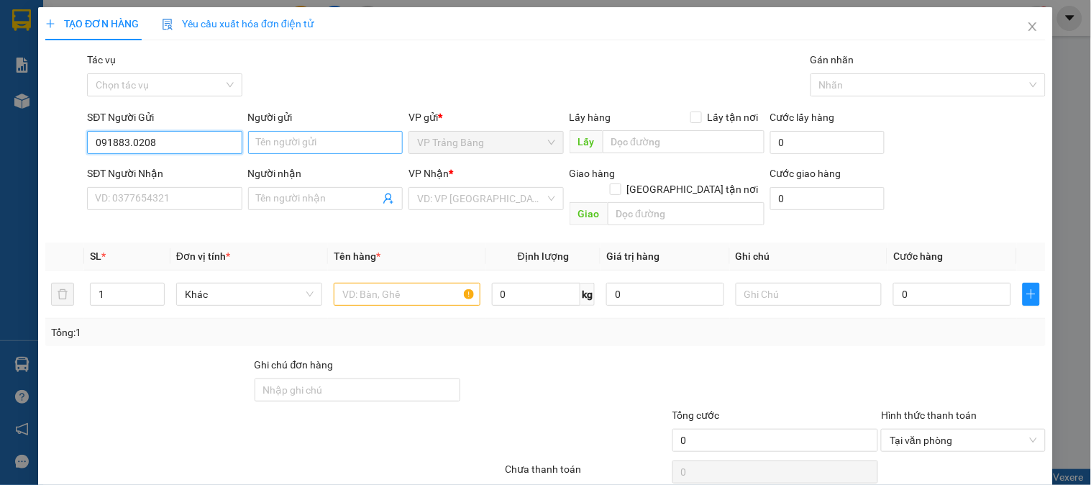
type input "091883.0208"
click at [294, 145] on input "Người gửi" at bounding box center [325, 142] width 155 height 23
type input "P"
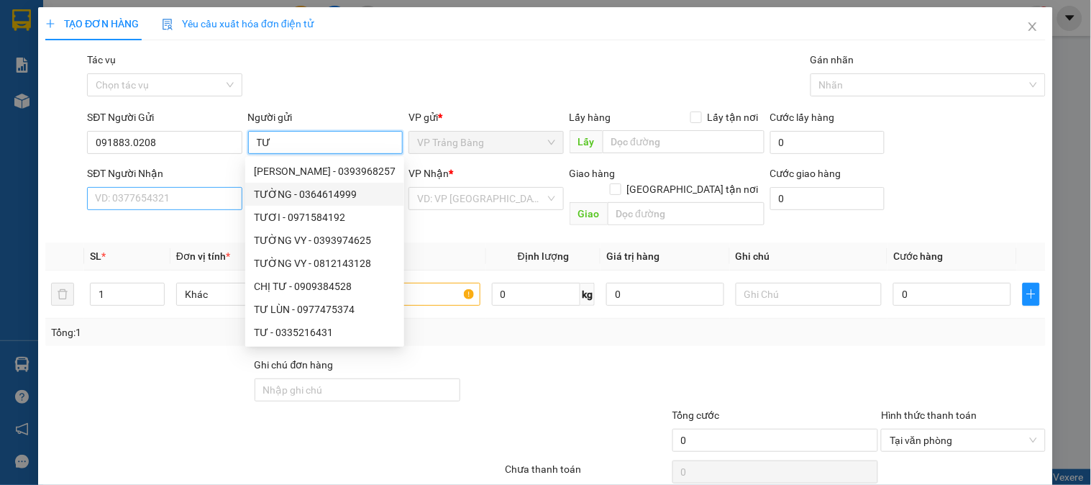
type input "TƯ"
click at [162, 197] on input "SĐT Người Nhận" at bounding box center [164, 198] width 155 height 23
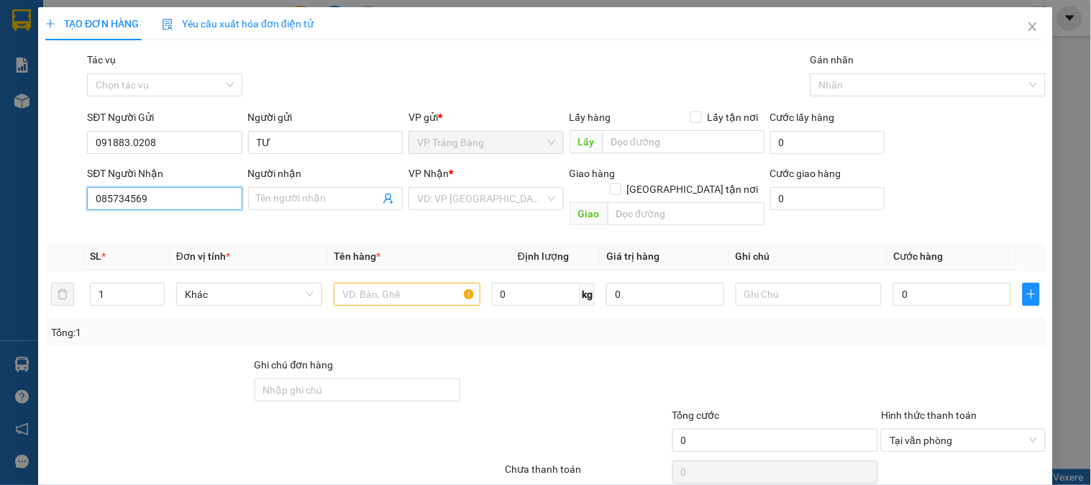
type input "0857345698"
click at [183, 224] on div "0857345698 - THÀNH" at bounding box center [163, 227] width 136 height 16
type input "THÀNH"
type input "40.000"
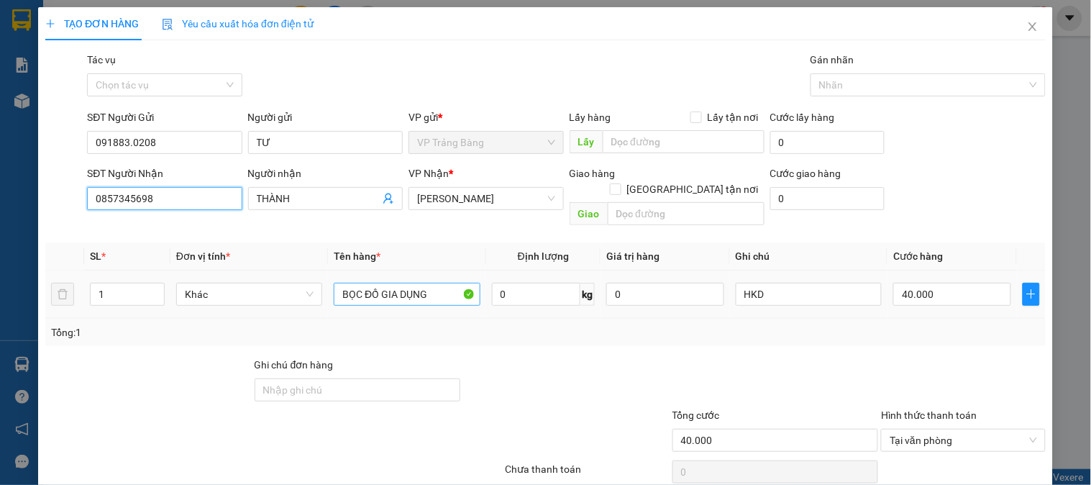
type input "0857345698"
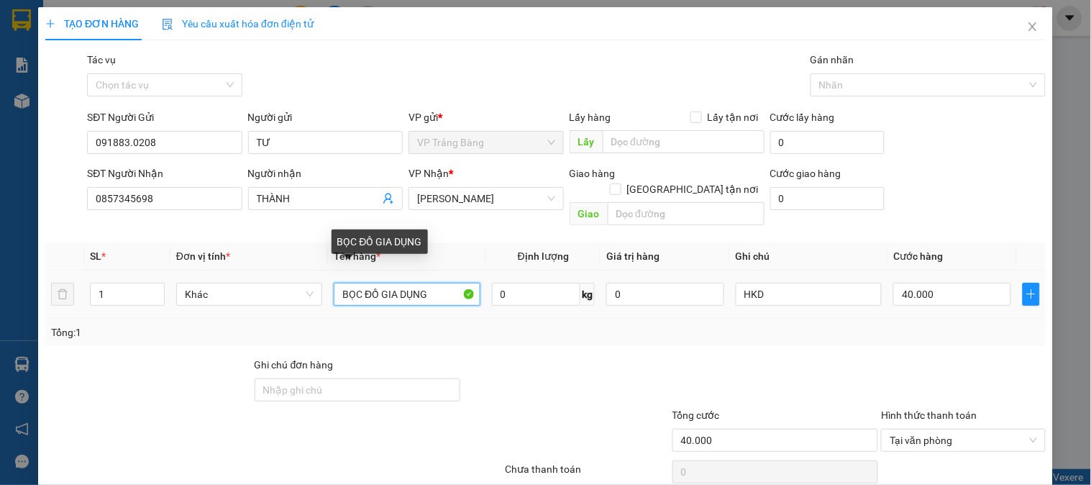
click at [437, 284] on input "BỌC ĐỒ GIA DỤNG" at bounding box center [407, 294] width 146 height 23
type input "THÙNG BƠ"
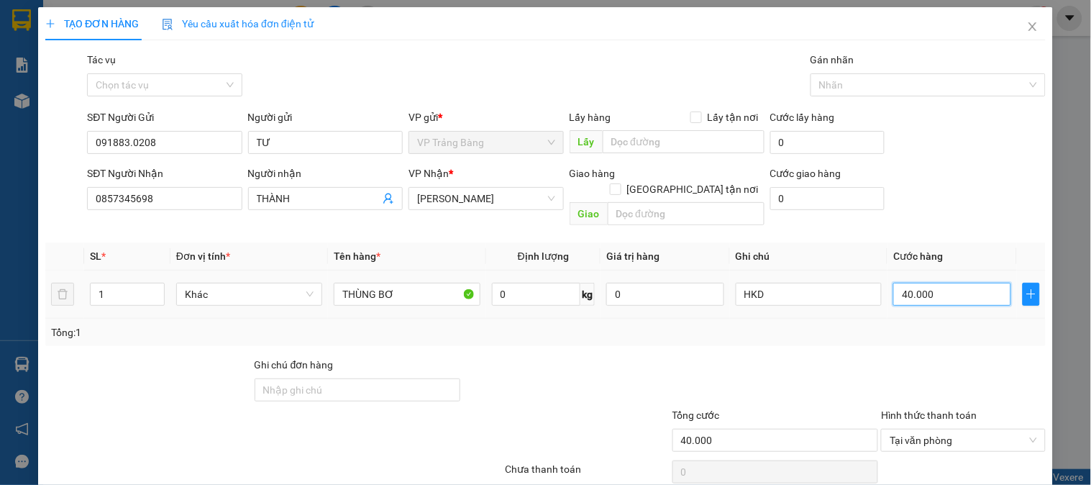
click at [936, 283] on input "40.000" at bounding box center [953, 294] width 118 height 23
click at [940, 283] on input "40.000" at bounding box center [953, 294] width 118 height 23
type input "0"
type input "2"
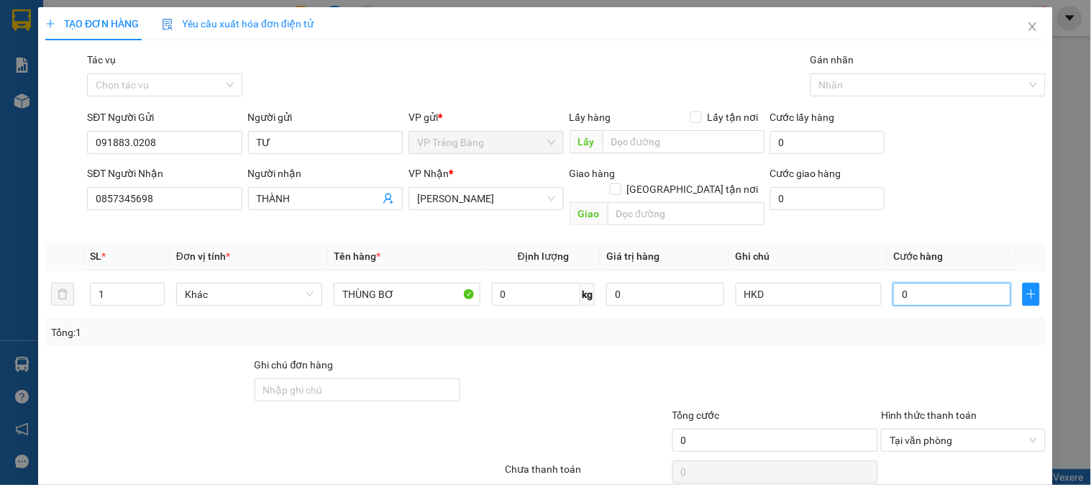
type input "02"
type input "25"
type input "025"
click at [948, 283] on input "025" at bounding box center [953, 294] width 118 height 23
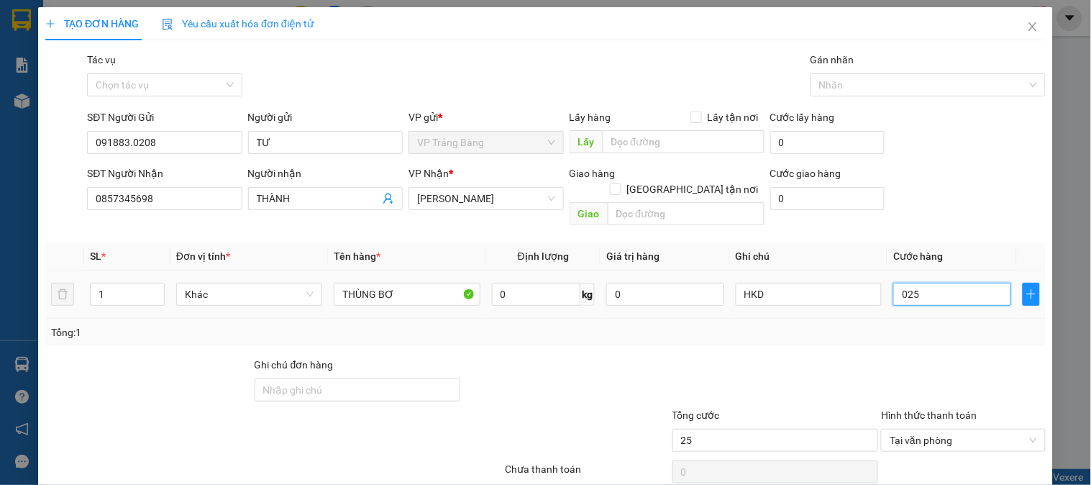
type input "2"
type input "25"
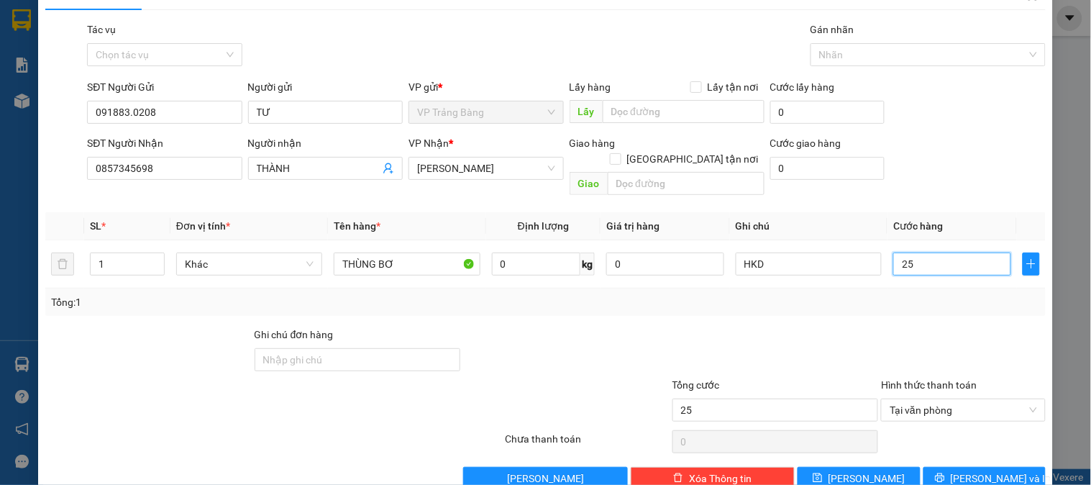
scroll to position [47, 0]
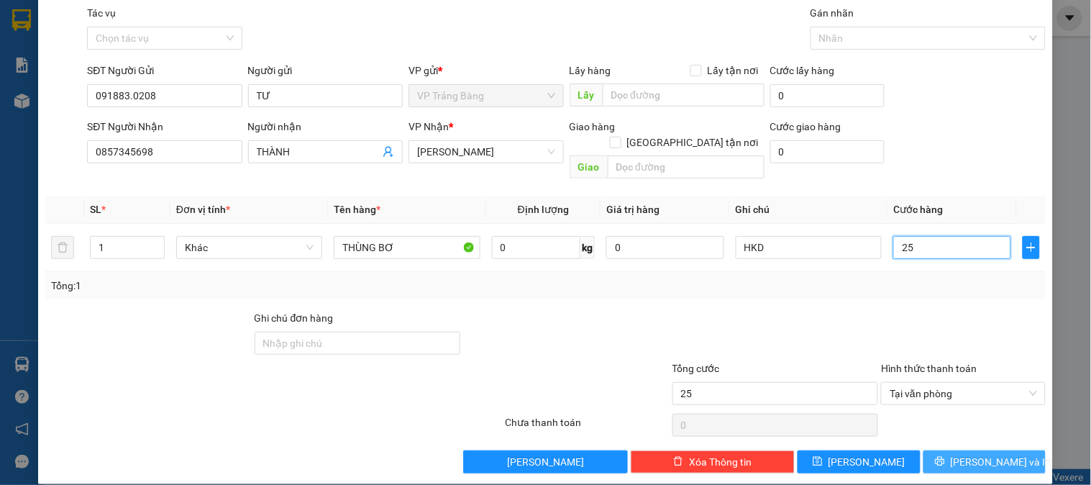
type input "25"
type input "25.000"
click at [968, 454] on span "[PERSON_NAME] và In" at bounding box center [1001, 462] width 101 height 16
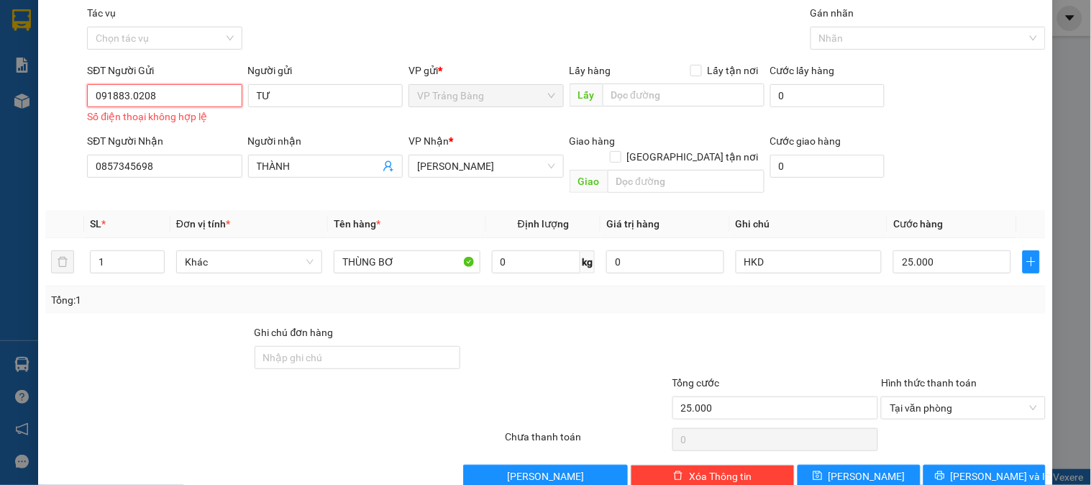
click at [132, 96] on input "091883.0208" at bounding box center [164, 95] width 155 height 23
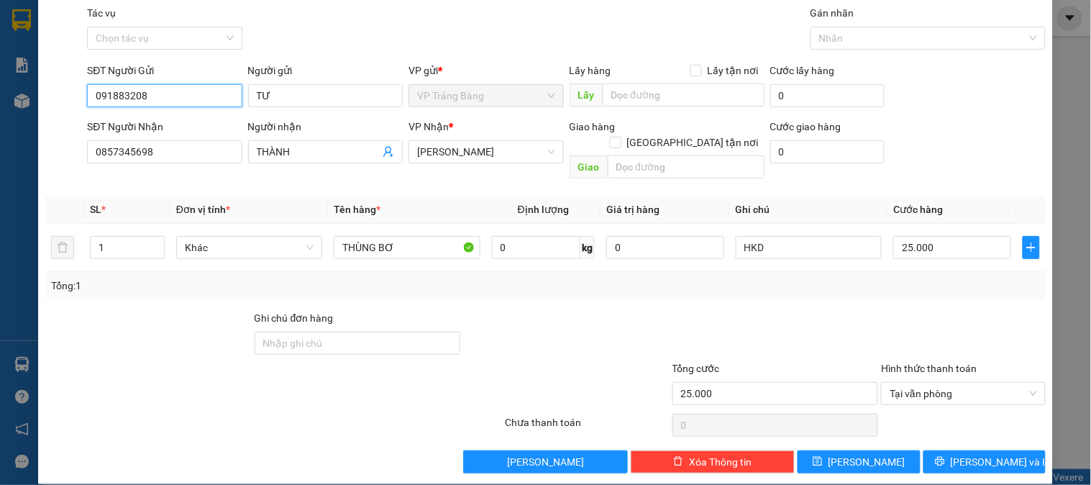
type input "0918830208"
click at [145, 119] on div "0918830208 - TƯ" at bounding box center [163, 125] width 136 height 16
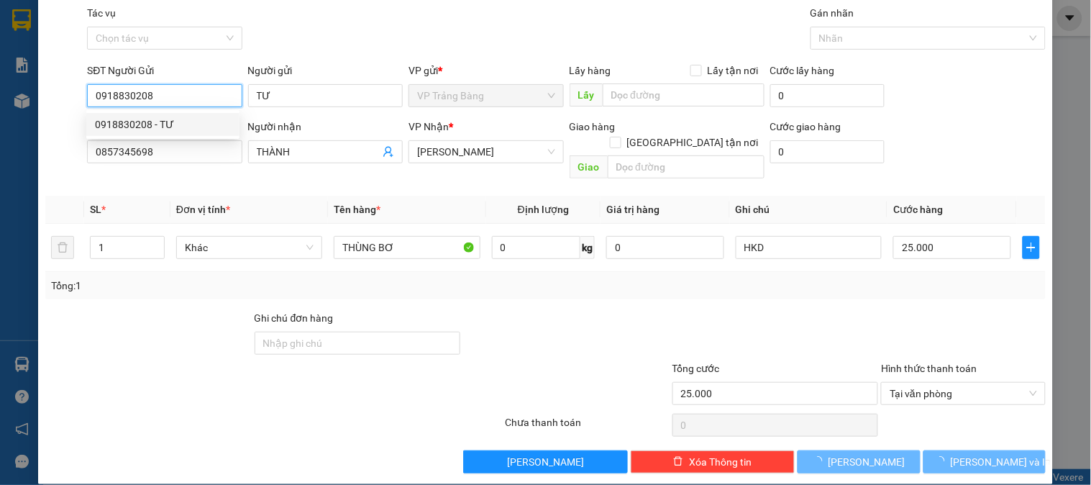
type input "20.000"
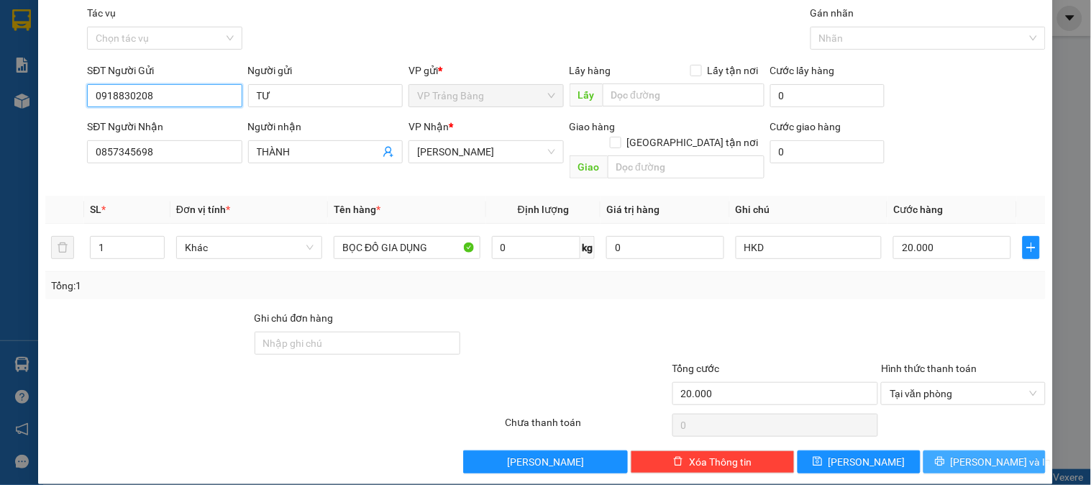
type input "0918830208"
click at [945, 457] on icon "printer" at bounding box center [939, 461] width 9 height 9
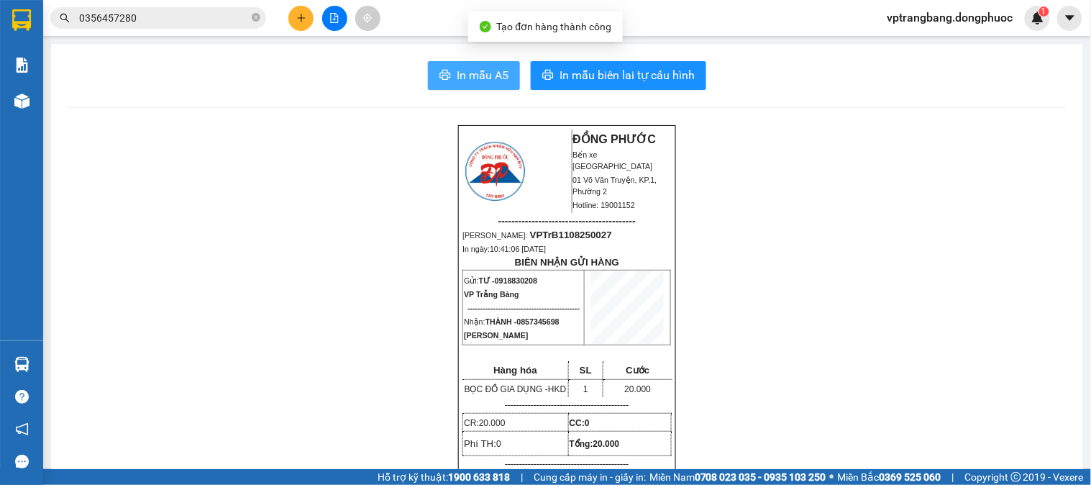
click at [479, 73] on span "In mẫu A5" at bounding box center [483, 75] width 52 height 18
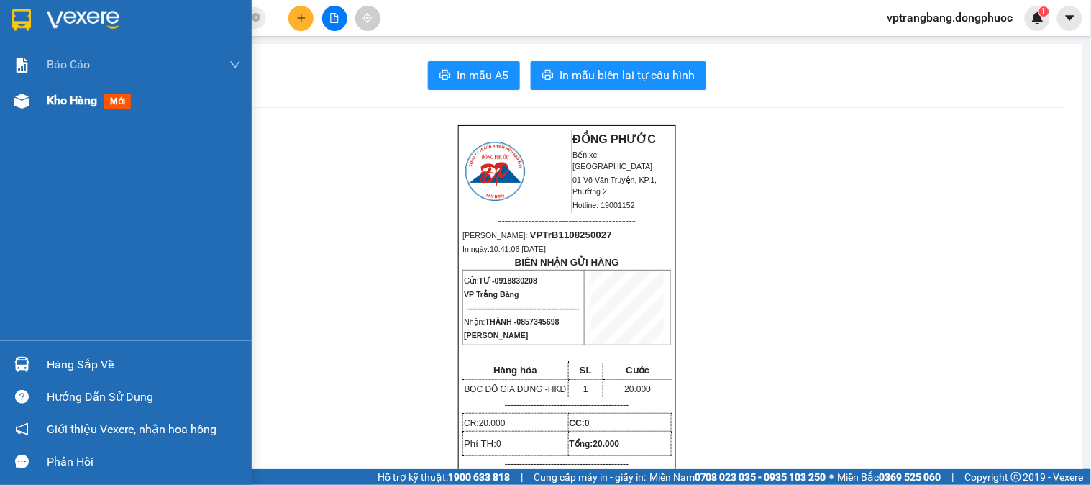
click at [135, 86] on div "Kho hàng mới" at bounding box center [144, 101] width 194 height 36
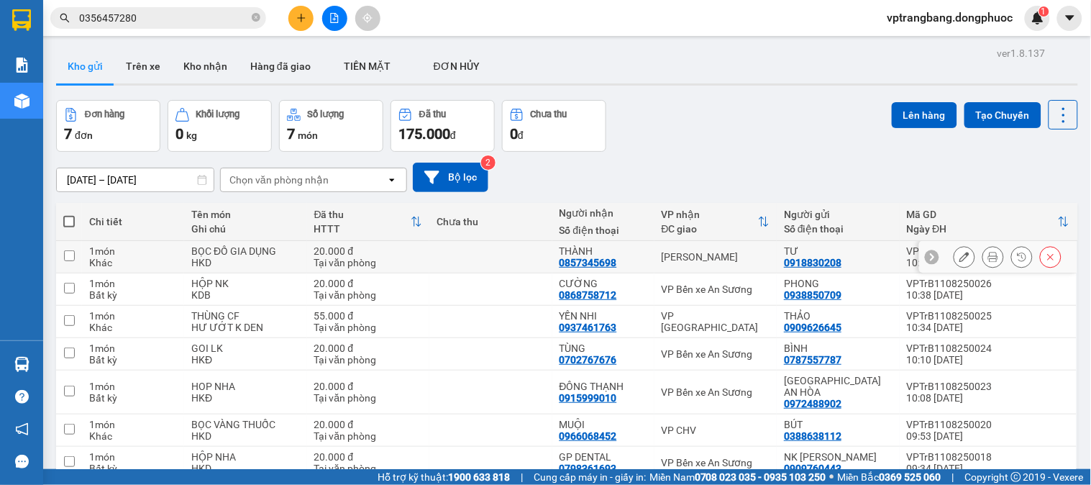
click at [955, 253] on button at bounding box center [965, 257] width 20 height 25
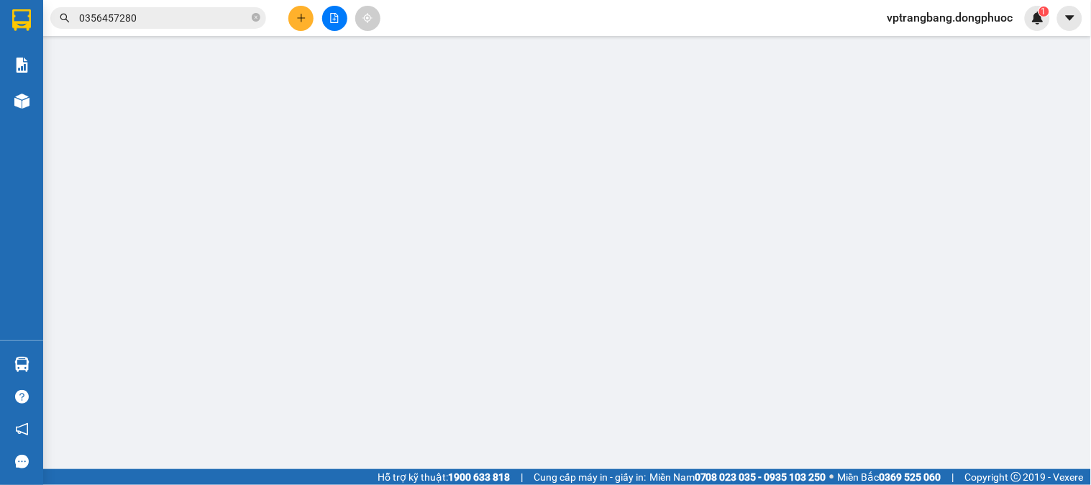
type input "0918830208"
type input "TƯ"
type input "0857345698"
type input "THÀNH"
type input "20.000"
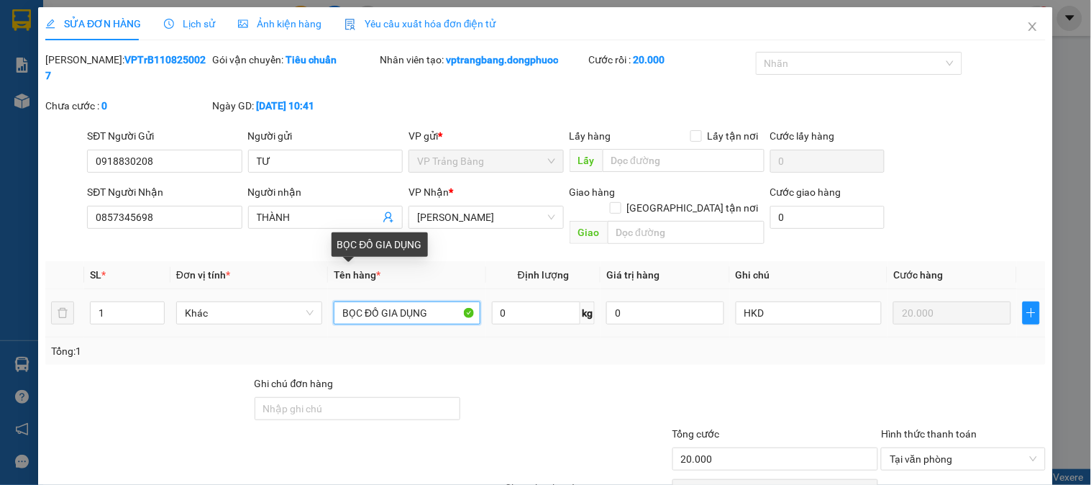
click at [393, 301] on input "BỌC ĐỒ GIA DỤNG" at bounding box center [407, 312] width 146 height 23
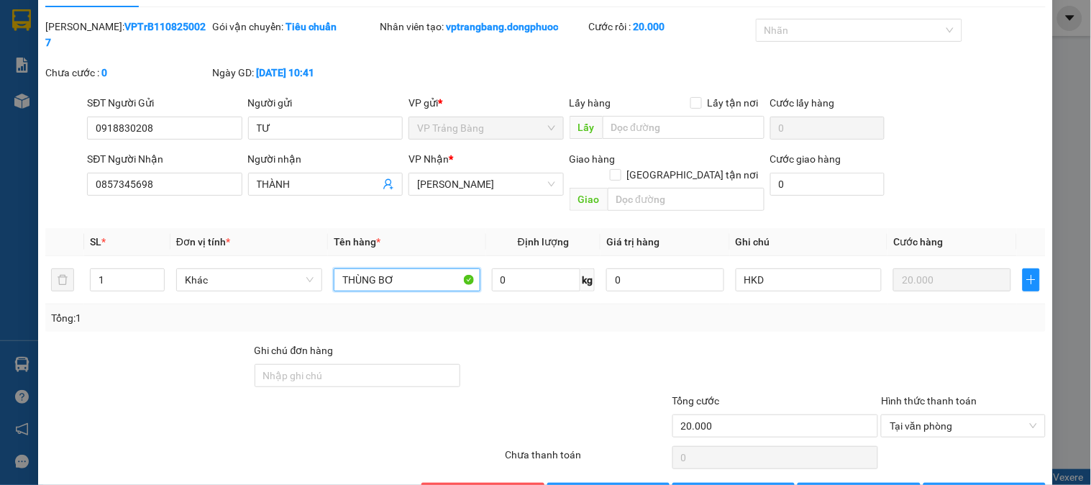
scroll to position [50, 0]
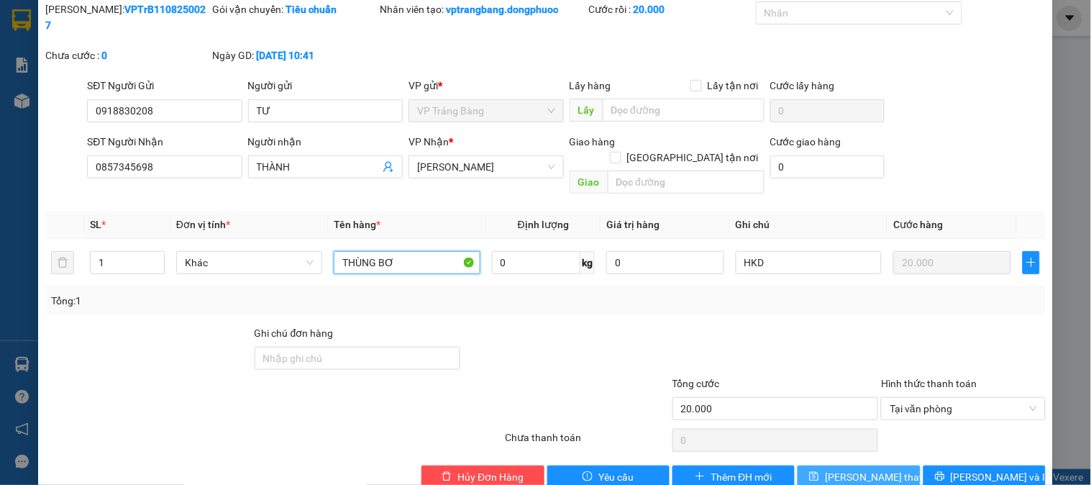
type input "THÙNG BƠ"
click at [827, 465] on button "[PERSON_NAME] thay đổi" at bounding box center [859, 476] width 122 height 23
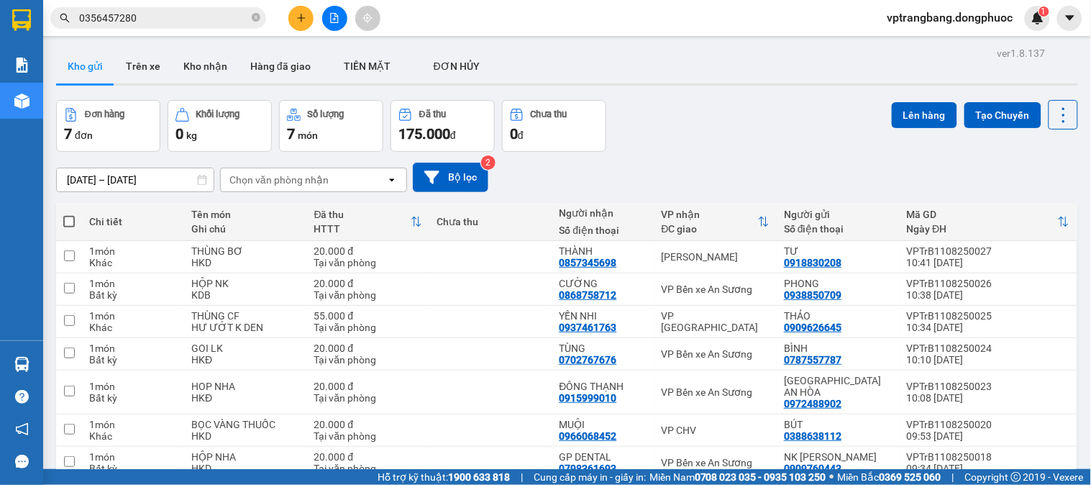
click at [304, 9] on button at bounding box center [301, 18] width 25 height 25
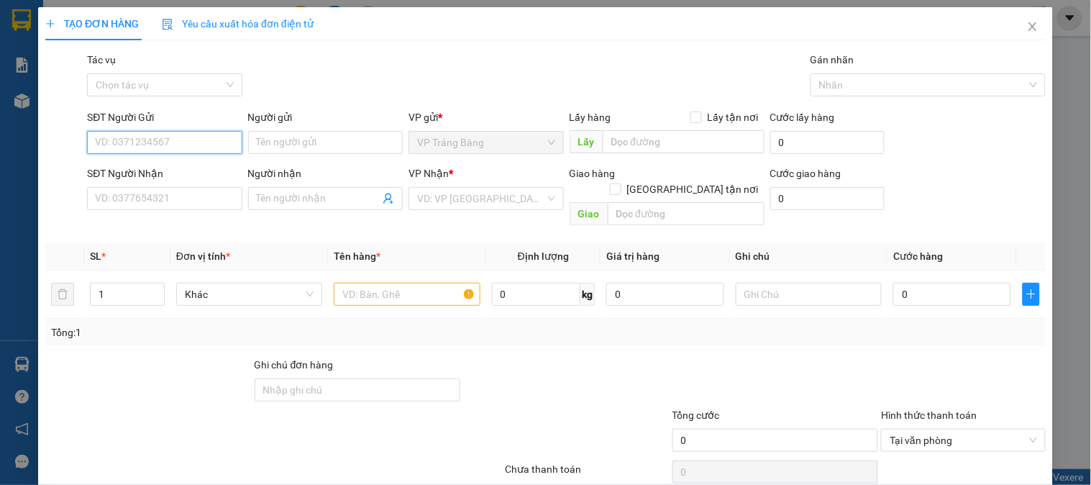
click at [158, 147] on input "SĐT Người Gửi" at bounding box center [164, 142] width 155 height 23
type input "0908441092"
click at [199, 163] on div "0908441092 - NK TÂM ĐỨC" at bounding box center [163, 171] width 136 height 16
type input "NK TÂM ĐỨC"
type input "0913610025"
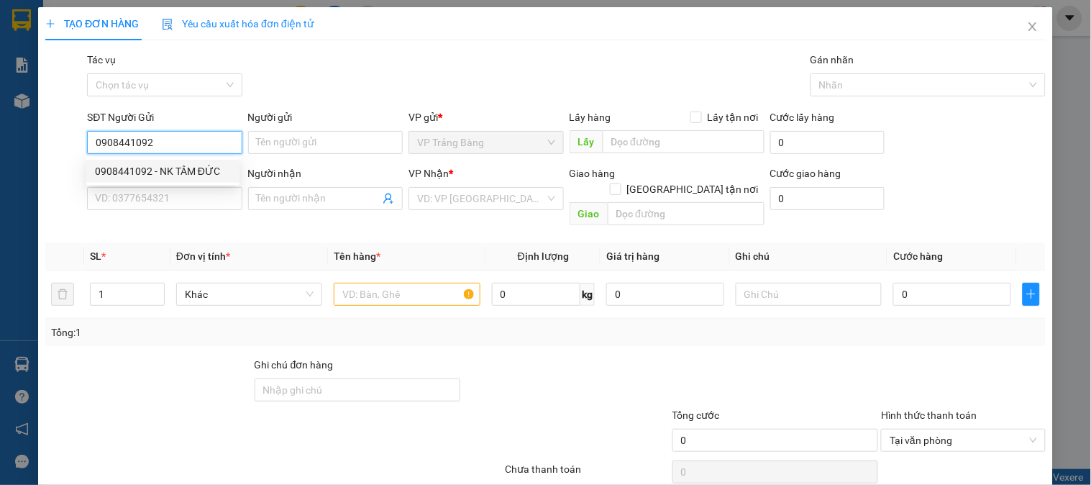
type input "LABO DIAMOND"
type input "20.000"
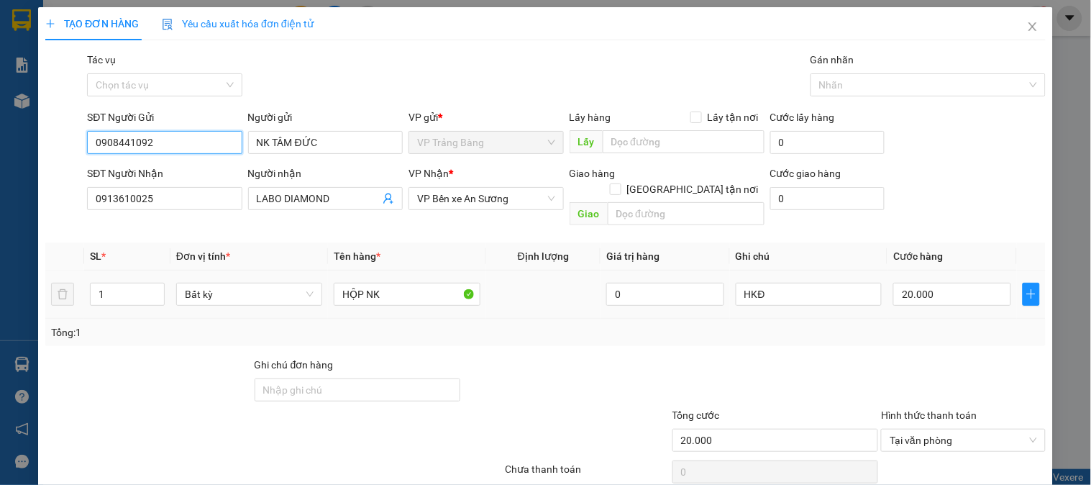
scroll to position [47, 0]
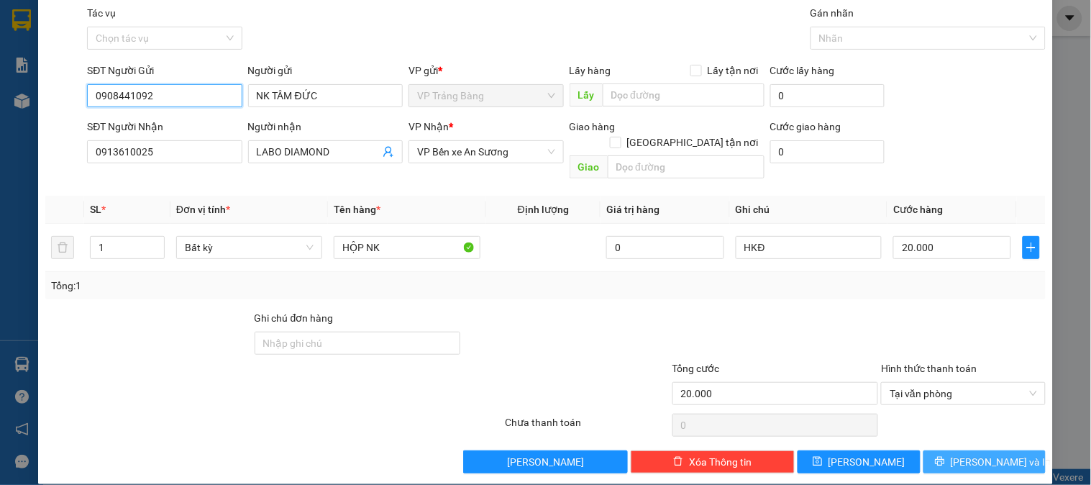
type input "0908441092"
click at [972, 454] on span "[PERSON_NAME] và In" at bounding box center [1001, 462] width 101 height 16
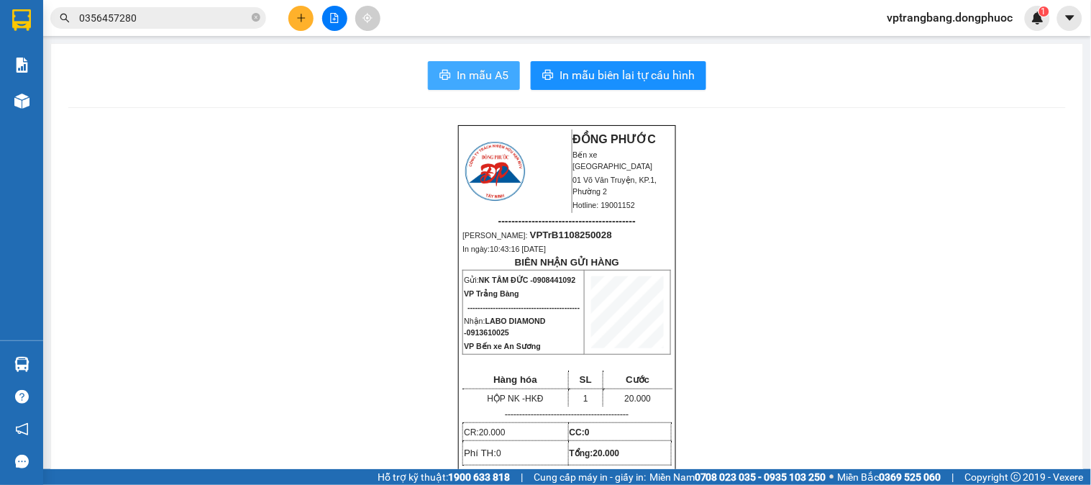
click at [486, 79] on span "In mẫu A5" at bounding box center [483, 75] width 52 height 18
